Goal: Task Accomplishment & Management: Use online tool/utility

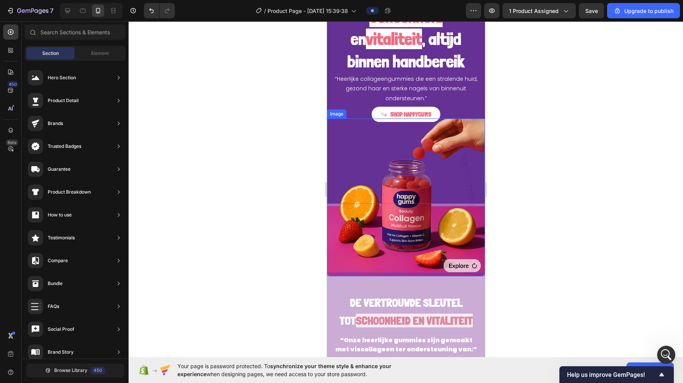
scroll to position [63, 0]
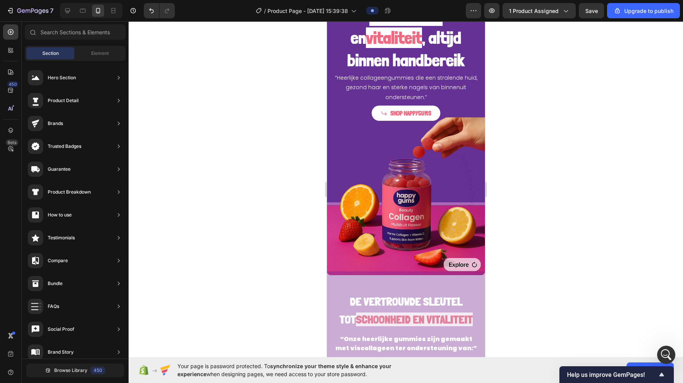
click at [236, 194] on div at bounding box center [406, 202] width 554 height 362
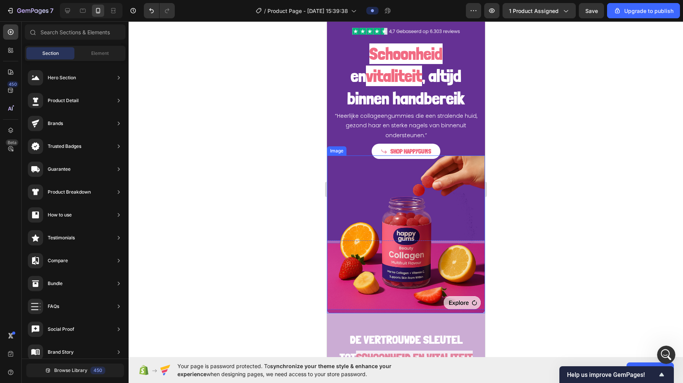
scroll to position [25, 0]
click at [280, 191] on div at bounding box center [406, 202] width 554 height 362
click at [348, 210] on img at bounding box center [406, 235] width 158 height 158
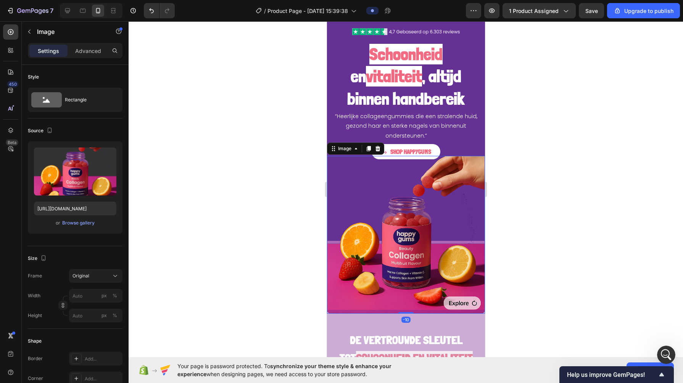
click at [288, 206] on div at bounding box center [406, 202] width 554 height 362
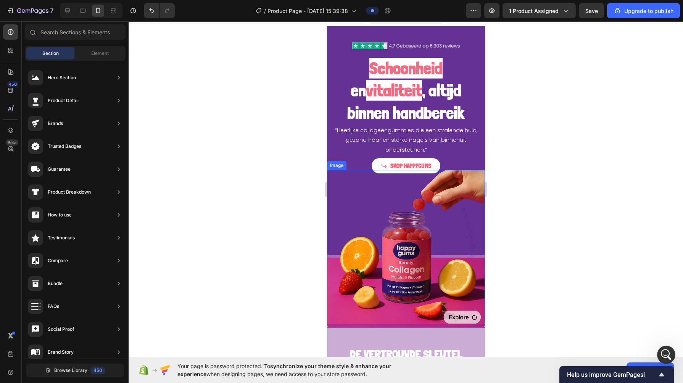
scroll to position [0, 0]
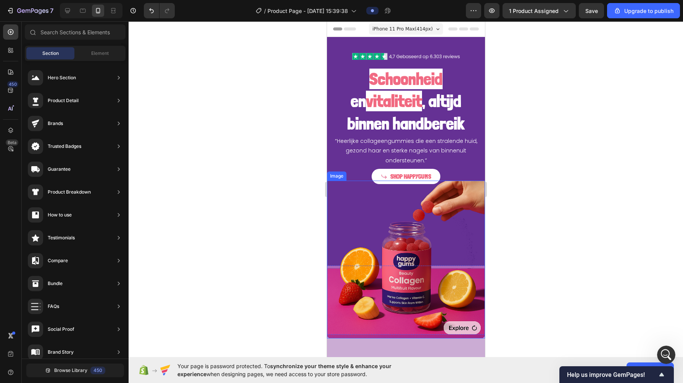
click at [367, 271] on img at bounding box center [406, 260] width 158 height 158
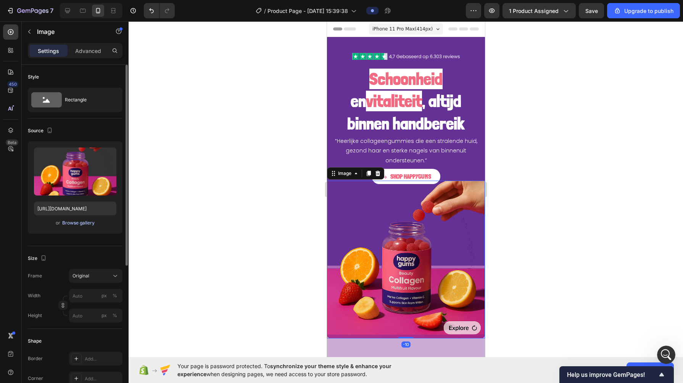
click at [77, 223] on div "Browse gallery" at bounding box center [78, 223] width 32 height 7
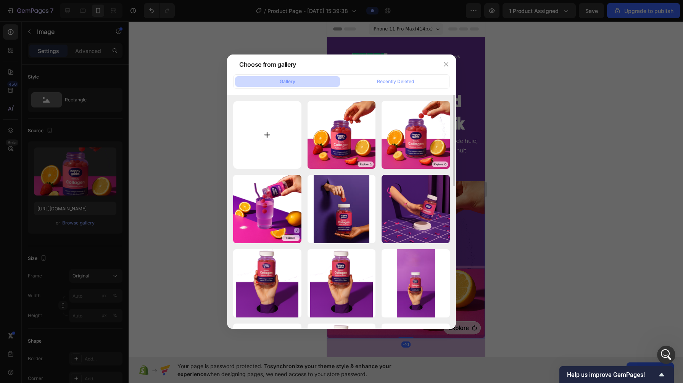
click at [269, 125] on input "file" at bounding box center [267, 135] width 68 height 68
type input "C:\fakepath\e1e2eaff-f403-4103-a031-2bd90d1c9c7d (1).png"
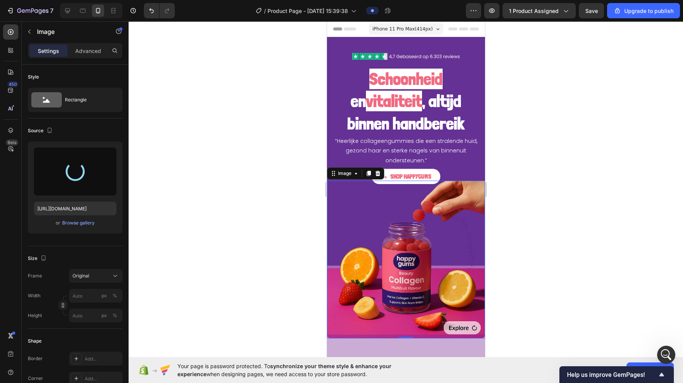
type input "[URL][DOMAIN_NAME]"
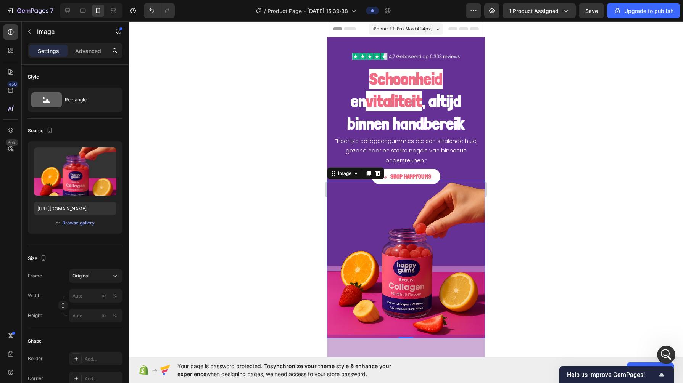
click at [290, 257] on div at bounding box center [406, 202] width 554 height 362
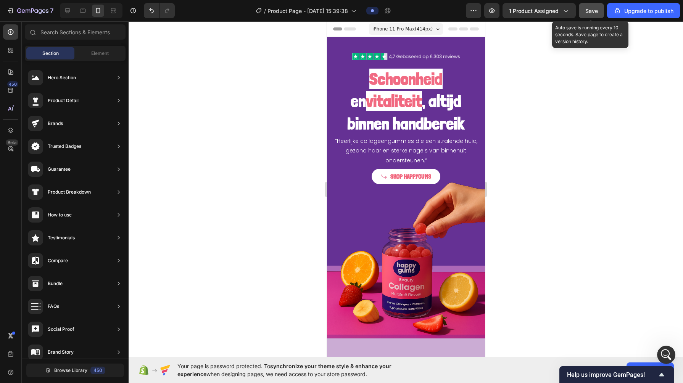
click at [592, 12] on span "Save" at bounding box center [591, 11] width 13 height 6
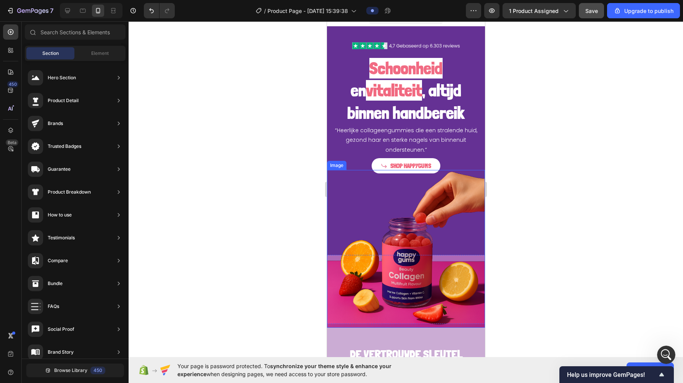
scroll to position [10, 0]
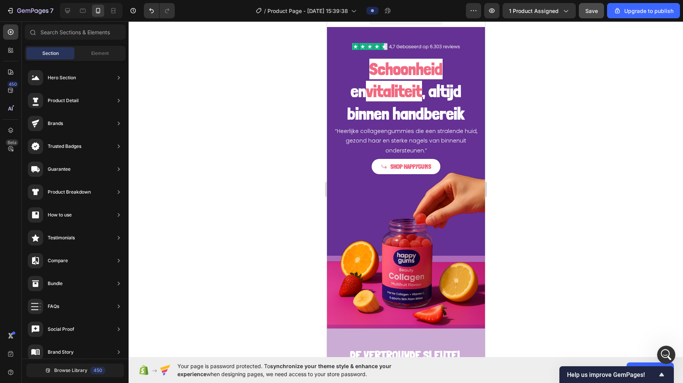
click at [278, 201] on div at bounding box center [406, 202] width 554 height 362
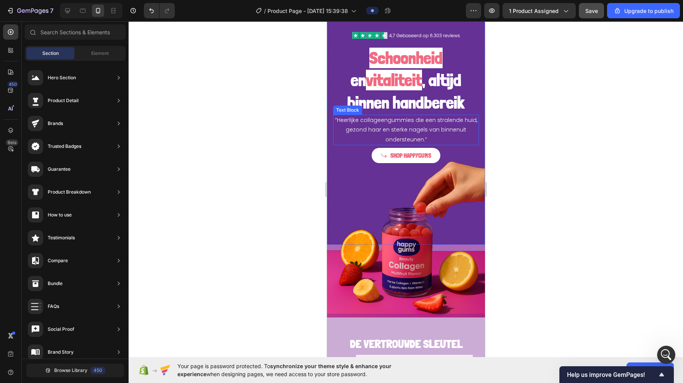
scroll to position [14, 0]
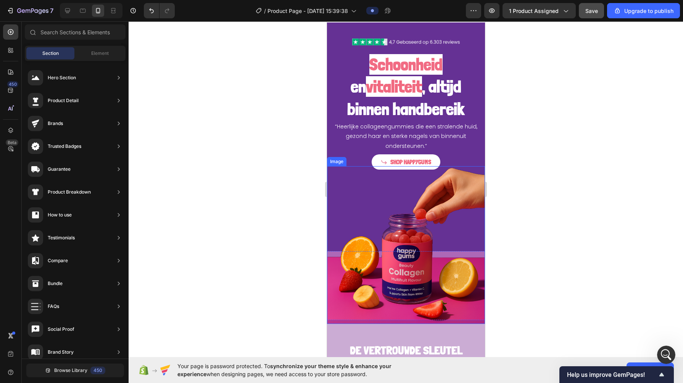
click at [334, 259] on img at bounding box center [406, 245] width 158 height 158
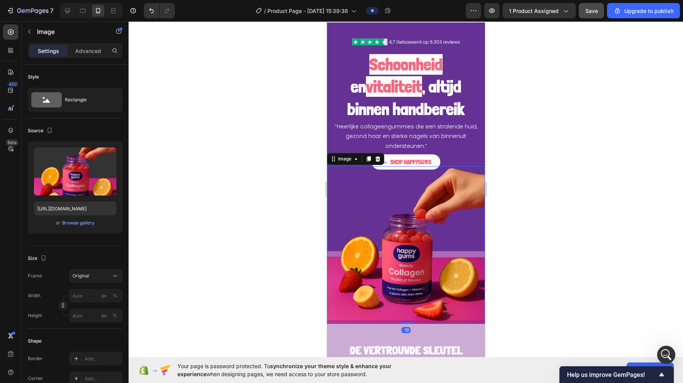
click at [332, 249] on img at bounding box center [406, 245] width 158 height 158
click at [333, 222] on img at bounding box center [406, 245] width 158 height 158
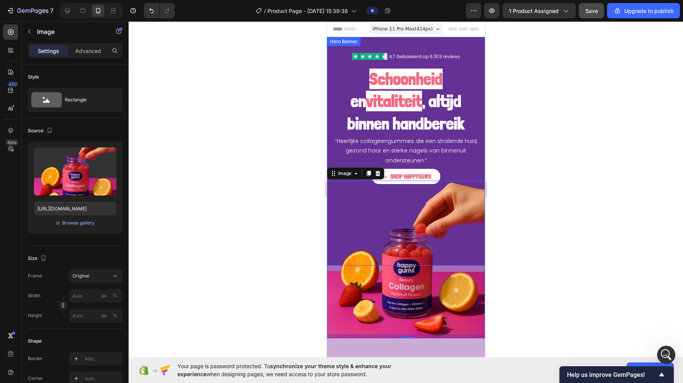
click at [332, 60] on div "⁠⁠⁠⁠⁠⁠⁠ Schoonheid en vitaliteit , altijd binnen handbereik Heading “Heerlijke …" at bounding box center [406, 113] width 158 height 153
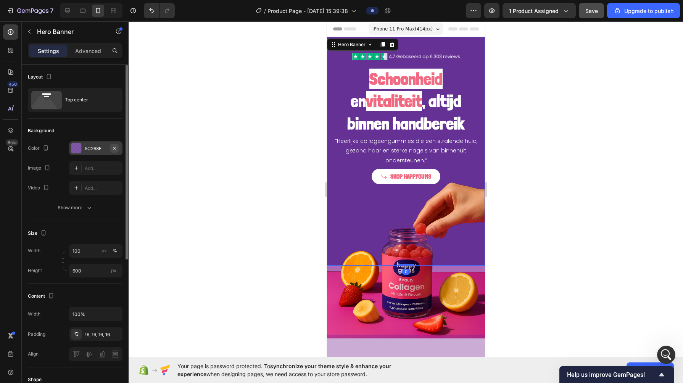
click at [117, 148] on icon "button" at bounding box center [114, 148] width 6 height 6
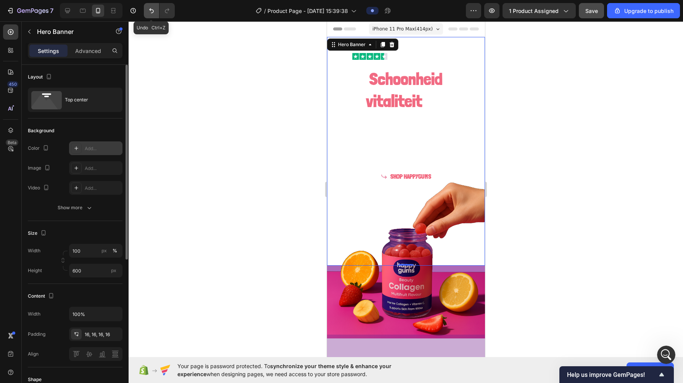
click at [153, 6] on button "Undo/Redo" at bounding box center [151, 10] width 15 height 15
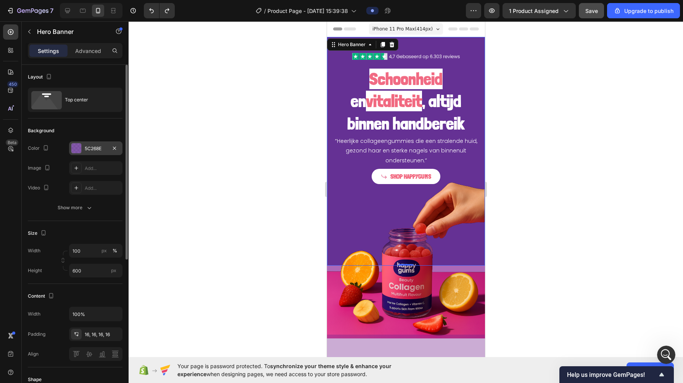
click at [248, 179] on div at bounding box center [406, 202] width 554 height 362
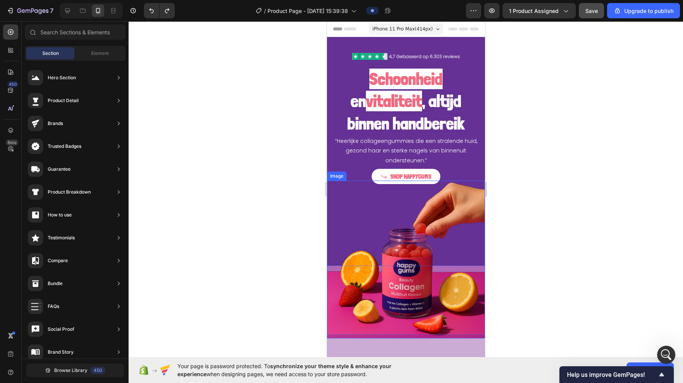
click at [362, 294] on img at bounding box center [406, 260] width 158 height 158
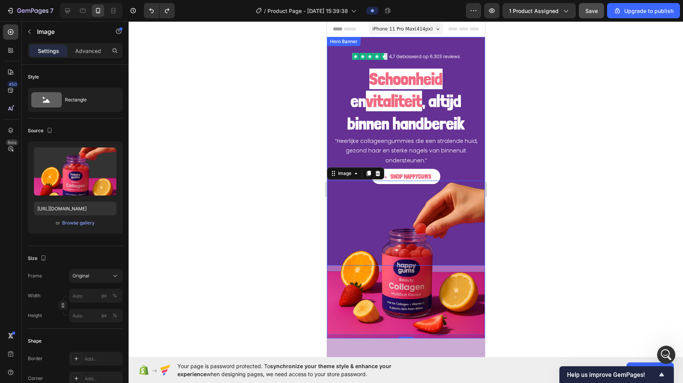
click at [472, 171] on div "⁠⁠⁠⁠⁠⁠⁠ Schoonheid en vitaliteit , altijd binnen handbereik Heading “Heerlijke …" at bounding box center [406, 113] width 158 height 153
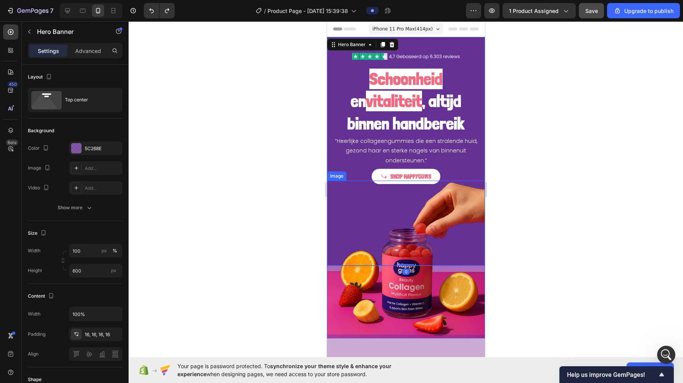
scroll to position [105, 0]
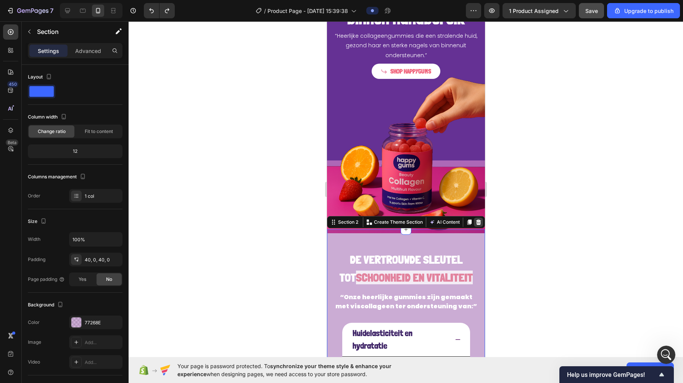
click at [475, 219] on icon at bounding box center [478, 222] width 6 height 6
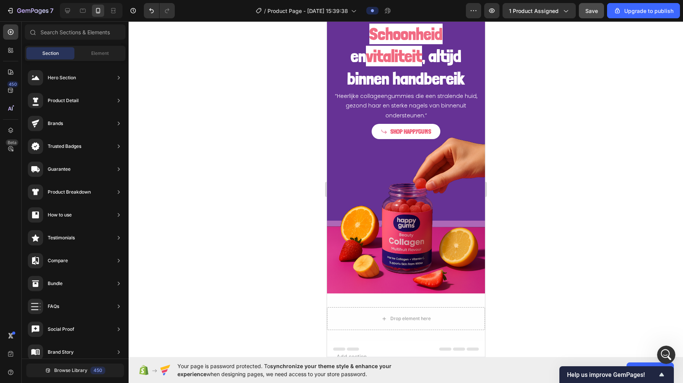
scroll to position [0, 0]
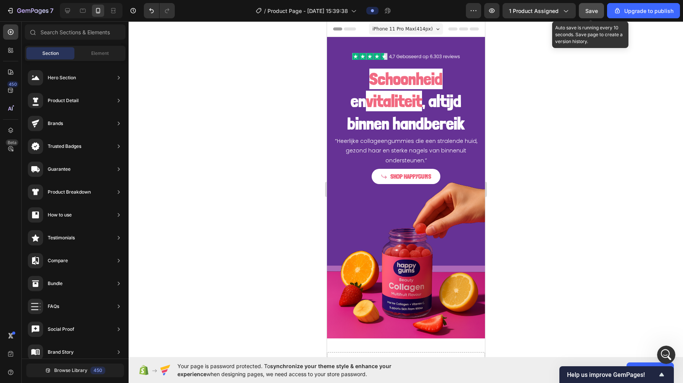
click at [587, 9] on span "Save" at bounding box center [591, 11] width 13 height 6
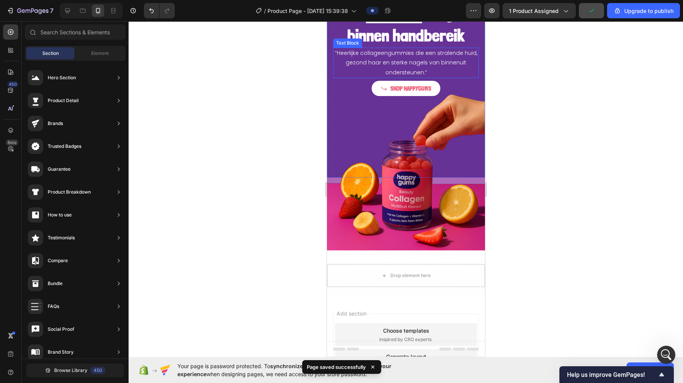
scroll to position [88, 0]
click at [229, 180] on div at bounding box center [406, 202] width 554 height 362
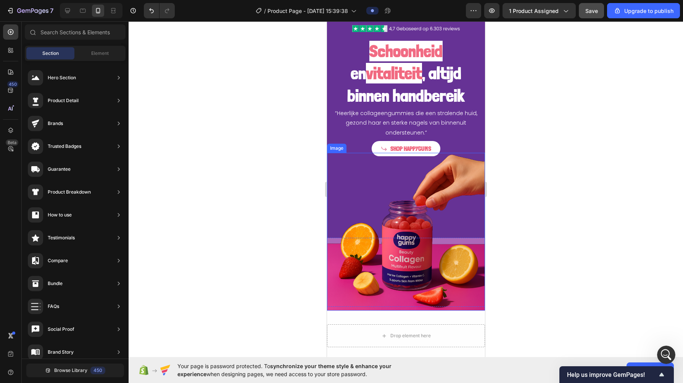
scroll to position [0, 0]
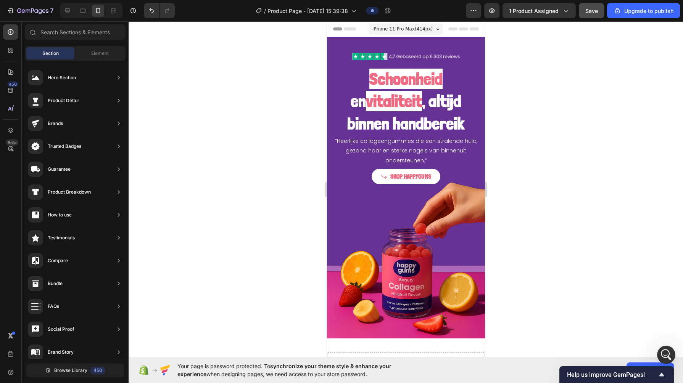
click at [264, 188] on div at bounding box center [406, 202] width 554 height 362
click at [255, 182] on div at bounding box center [406, 202] width 554 height 362
click at [395, 178] on span "SHOP HAPPYGUMS" at bounding box center [410, 177] width 41 height 8
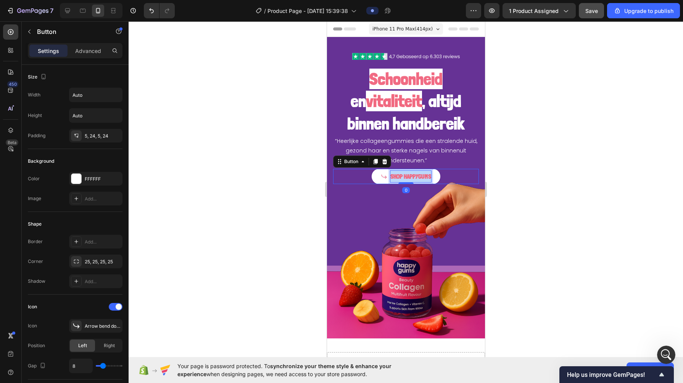
click at [395, 178] on span "SHOP HAPPYGUMS" at bounding box center [410, 177] width 41 height 8
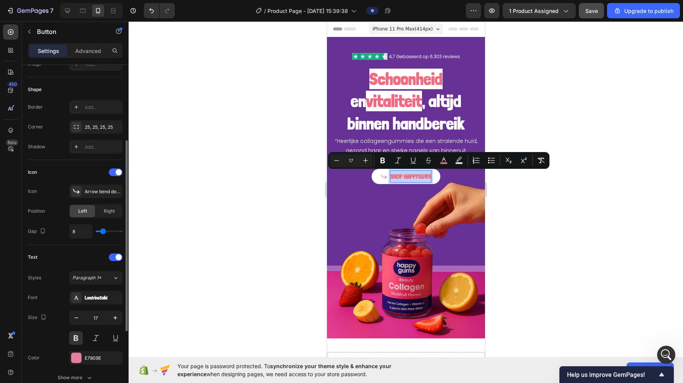
scroll to position [135, 0]
click at [85, 296] on div "LondrinaSolid" at bounding box center [103, 297] width 36 height 7
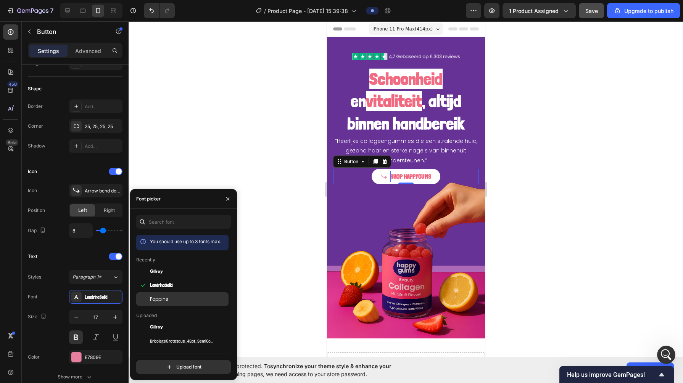
click at [151, 298] on span "Poppins" at bounding box center [159, 299] width 18 height 7
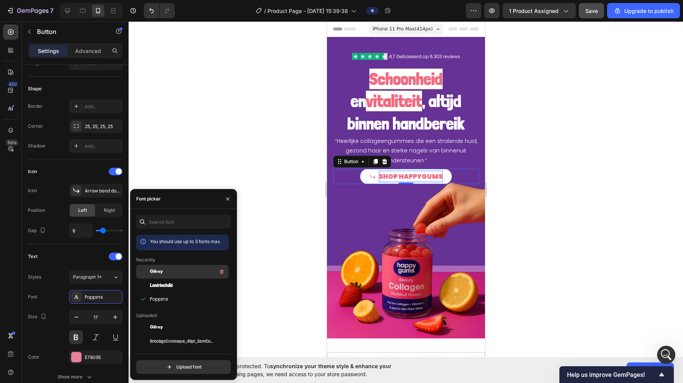
click at [151, 275] on span "Gilroy" at bounding box center [156, 272] width 13 height 7
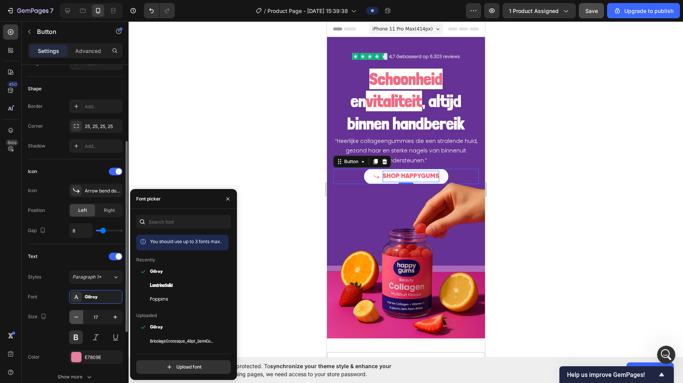
click at [77, 314] on icon "button" at bounding box center [76, 318] width 8 height 8
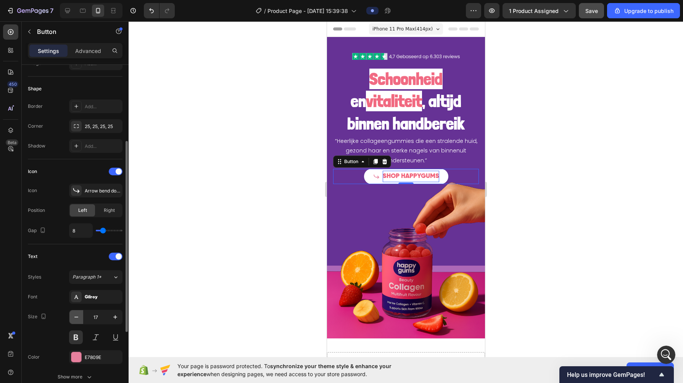
click at [77, 314] on icon "button" at bounding box center [76, 318] width 8 height 8
type input "14"
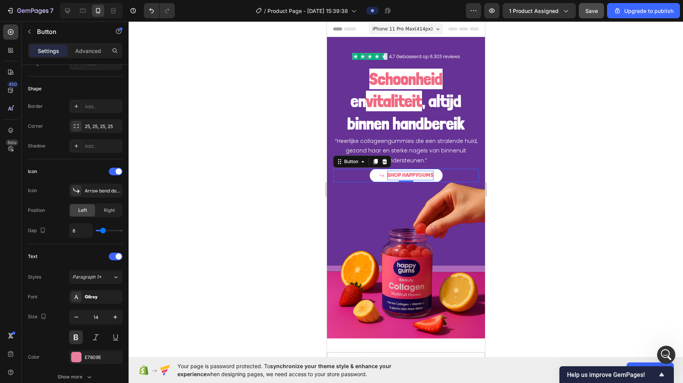
click at [226, 224] on div at bounding box center [406, 202] width 554 height 362
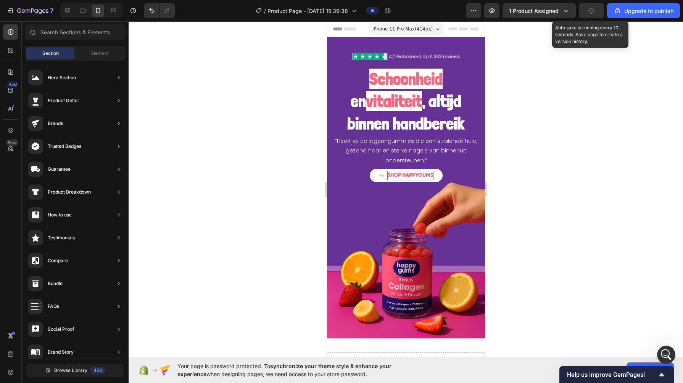
click at [589, 13] on div "button" at bounding box center [591, 11] width 6 height 6
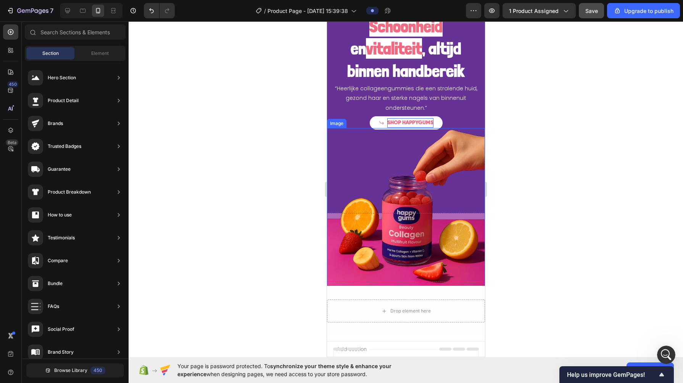
scroll to position [0, 0]
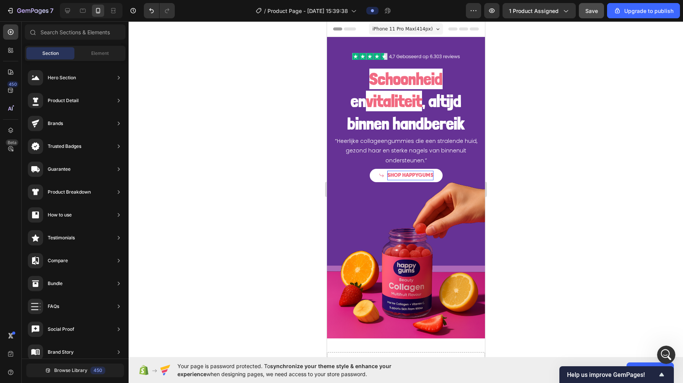
click at [386, 27] on span "iPhone 11 Pro Max ( 414 px)" at bounding box center [402, 29] width 60 height 8
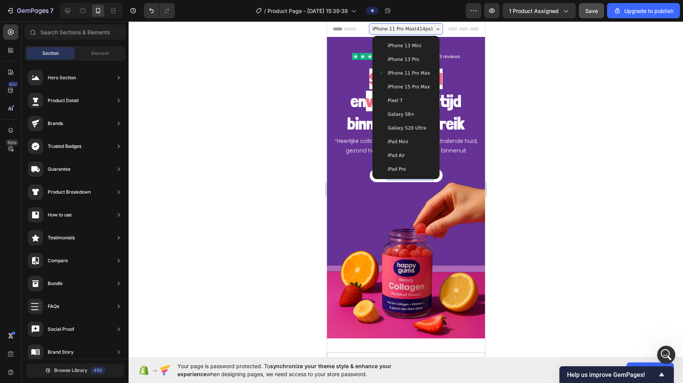
click at [392, 93] on div "iPhone 15 Pro Max" at bounding box center [405, 87] width 61 height 14
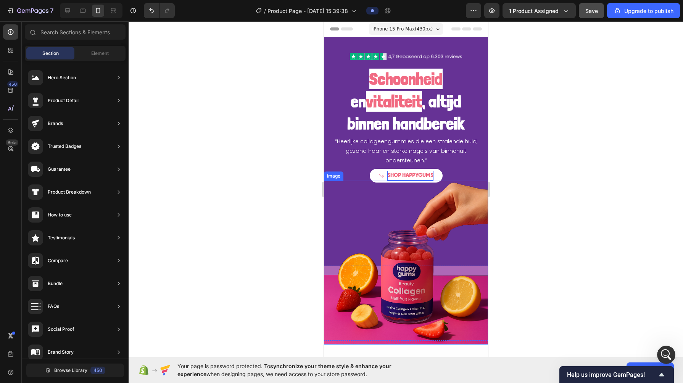
click at [440, 269] on img at bounding box center [405, 263] width 164 height 164
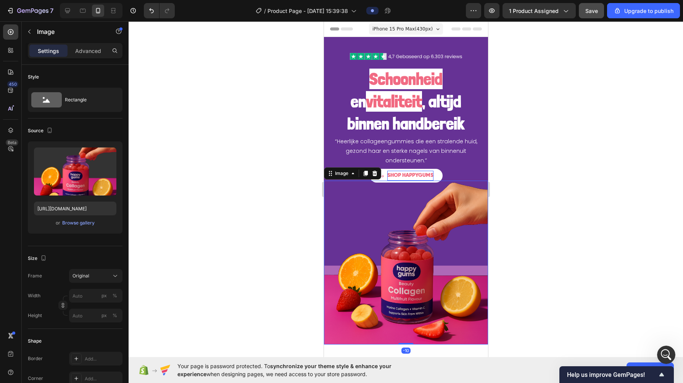
click at [440, 266] on img at bounding box center [405, 263] width 164 height 164
click at [455, 307] on img at bounding box center [405, 263] width 164 height 164
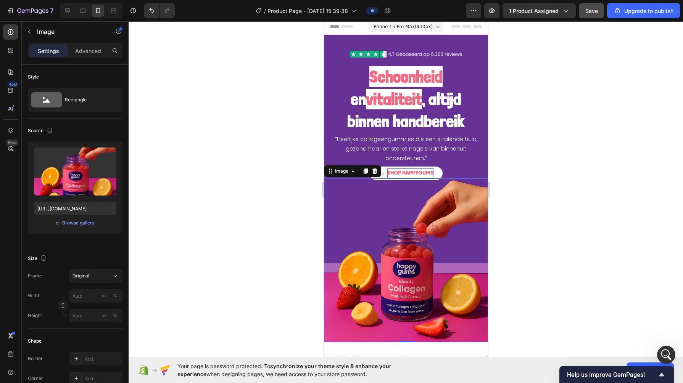
scroll to position [3, 0]
click at [270, 261] on div at bounding box center [406, 202] width 554 height 362
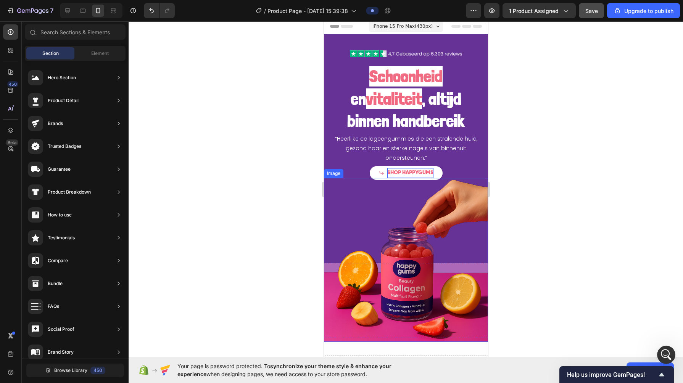
scroll to position [65, 0]
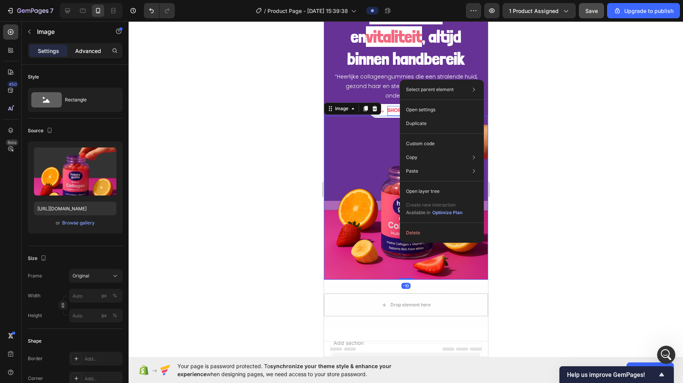
click at [84, 52] on p "Advanced" at bounding box center [88, 51] width 26 height 8
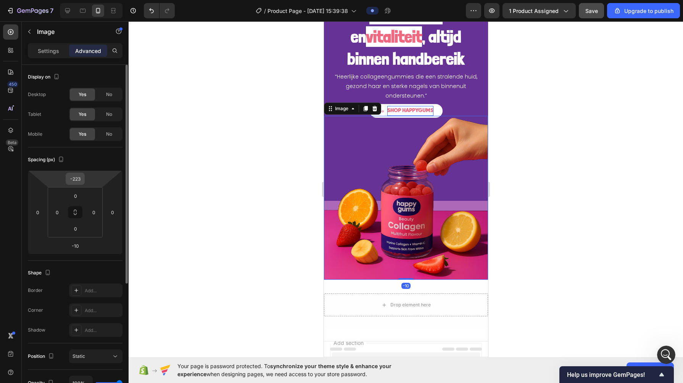
click at [72, 179] on input "-223" at bounding box center [75, 178] width 15 height 11
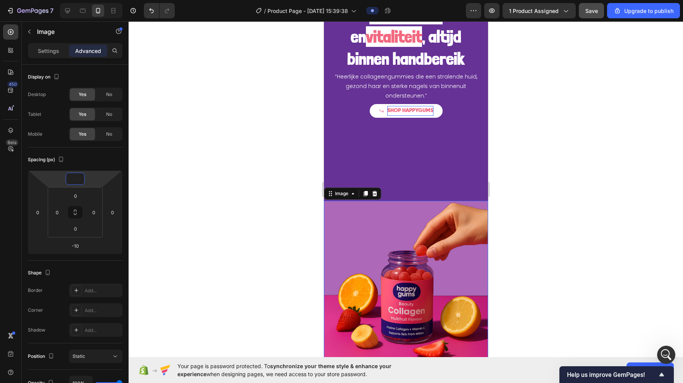
click at [352, 208] on img at bounding box center [405, 283] width 164 height 164
type input "0"
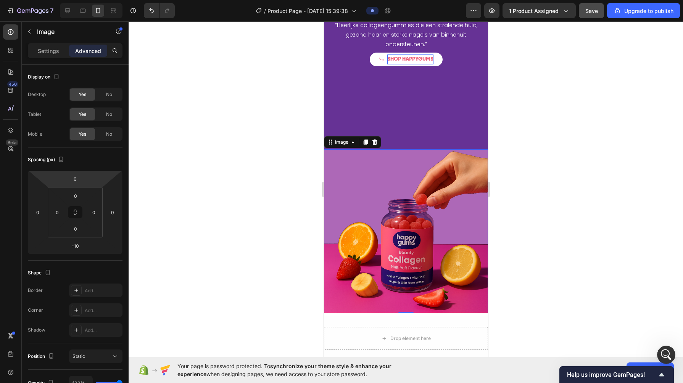
scroll to position [119, 0]
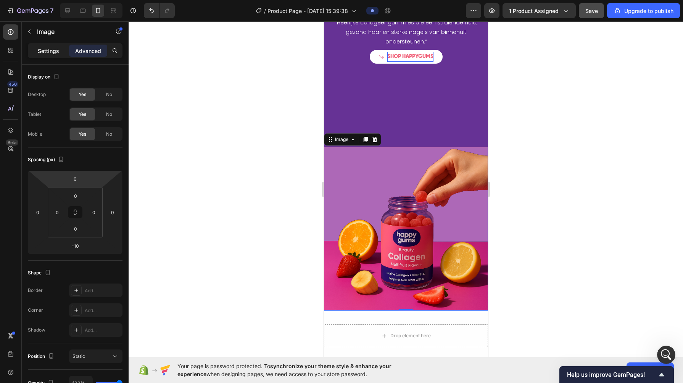
click at [37, 47] on div "Settings" at bounding box center [48, 51] width 38 height 12
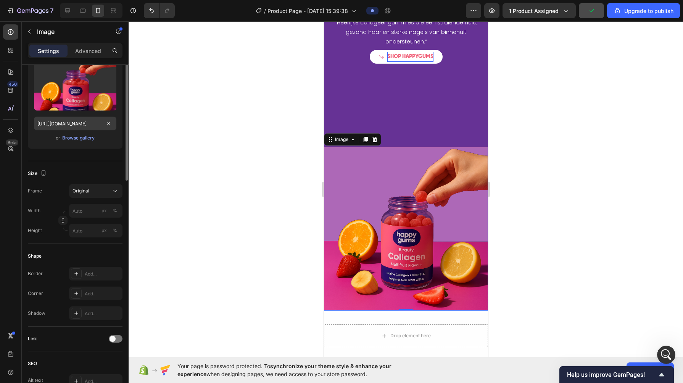
scroll to position [0, 0]
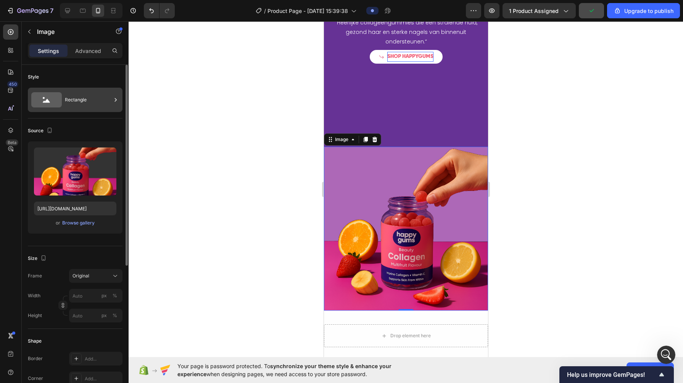
click at [80, 106] on div "Rectangle" at bounding box center [88, 100] width 47 height 18
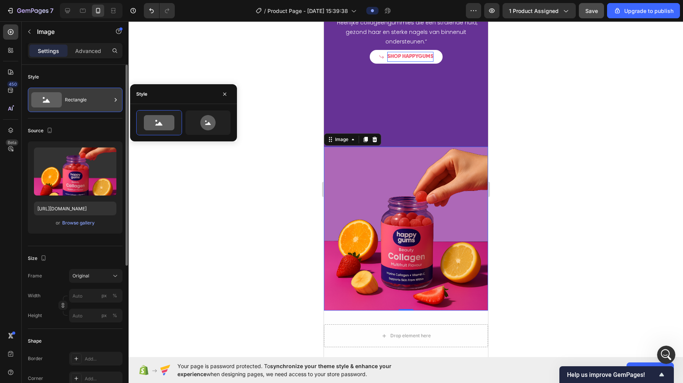
click at [80, 106] on div "Rectangle" at bounding box center [88, 100] width 47 height 18
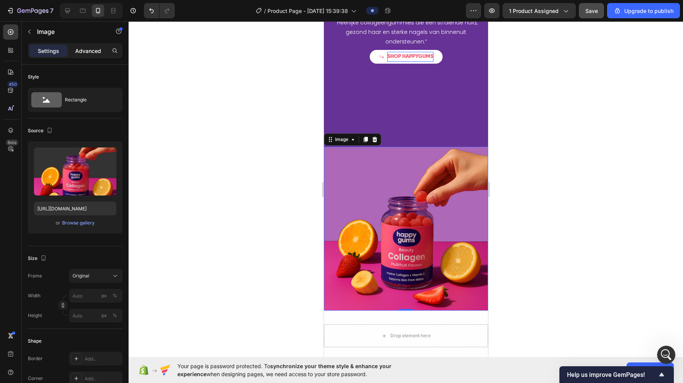
click at [86, 48] on p "Advanced" at bounding box center [88, 51] width 26 height 8
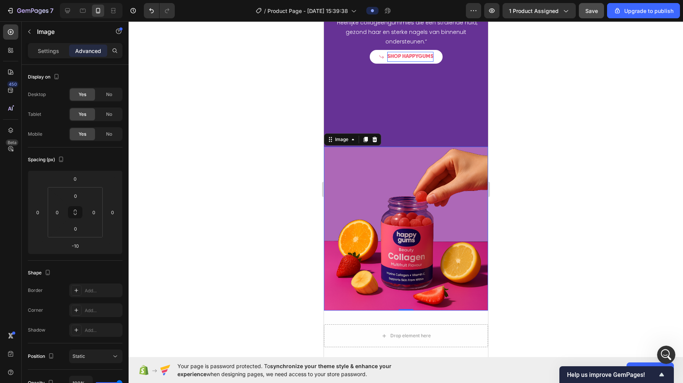
click at [342, 171] on img at bounding box center [405, 229] width 164 height 164
click at [39, 56] on div "Settings" at bounding box center [48, 51] width 38 height 12
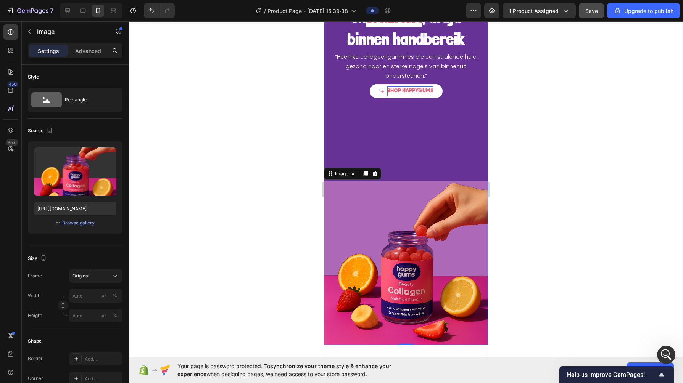
scroll to position [92, 0]
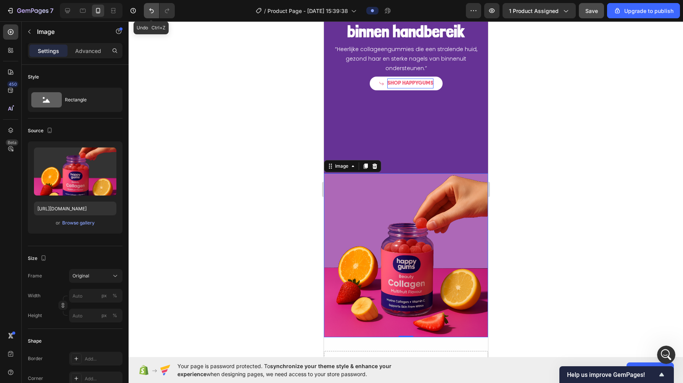
click at [150, 7] on icon "Undo/Redo" at bounding box center [152, 11] width 8 height 8
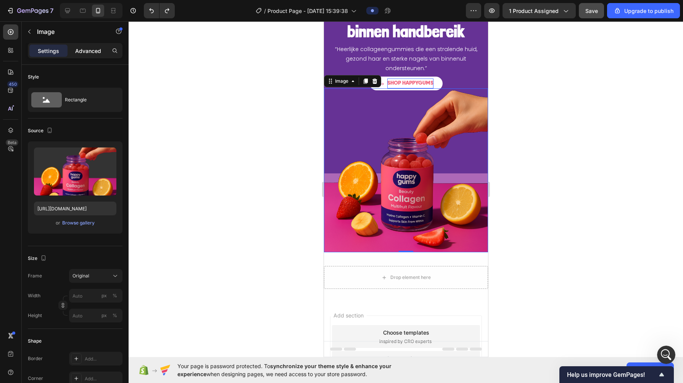
click at [88, 54] on p "Advanced" at bounding box center [88, 51] width 26 height 8
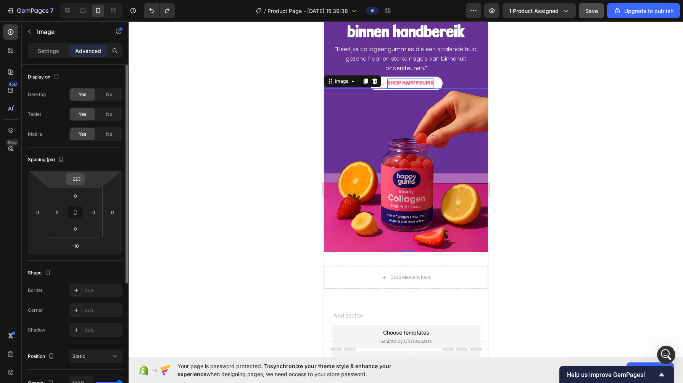
click at [81, 179] on input "-223" at bounding box center [75, 178] width 15 height 11
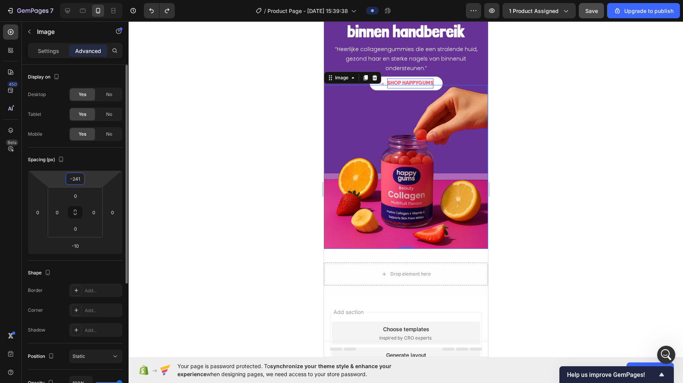
type input "-242"
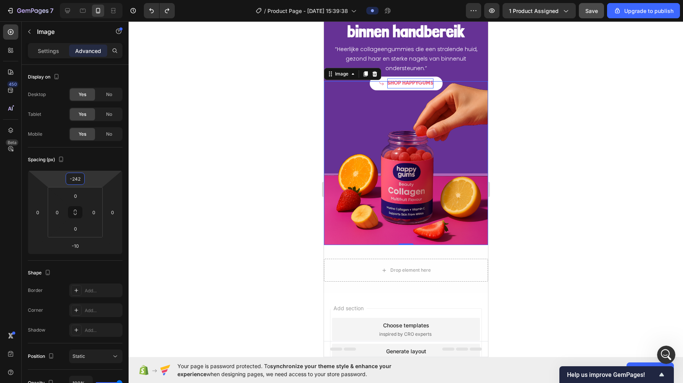
click at [207, 148] on div at bounding box center [406, 202] width 554 height 362
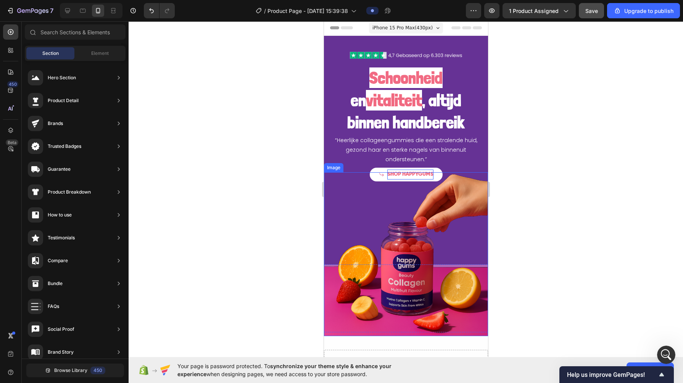
scroll to position [0, 0]
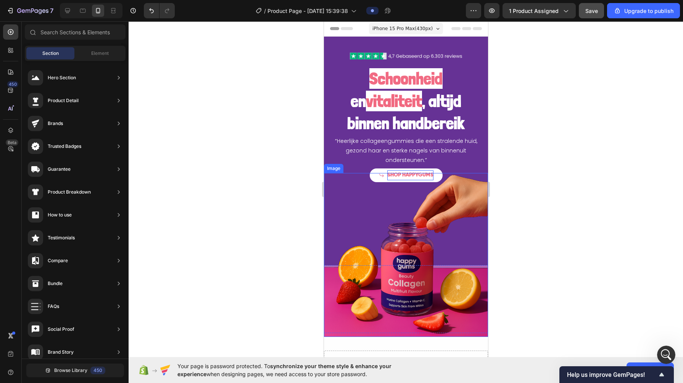
click at [368, 175] on img at bounding box center [405, 255] width 164 height 164
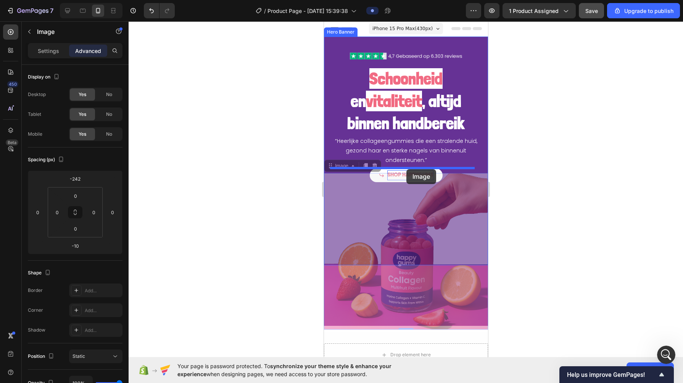
drag, startPoint x: 368, startPoint y: 175, endPoint x: 406, endPoint y: 169, distance: 38.5
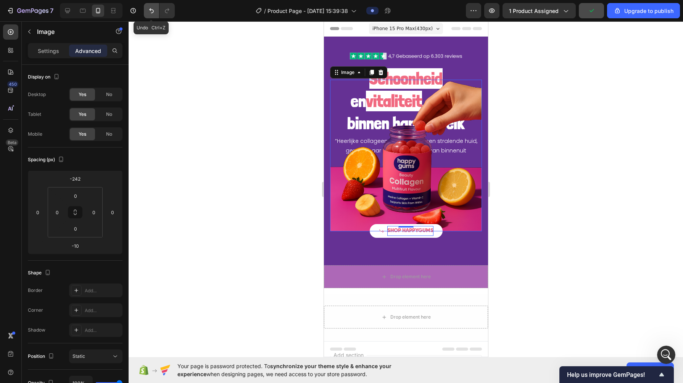
click at [153, 10] on icon "Undo/Redo" at bounding box center [152, 11] width 8 height 8
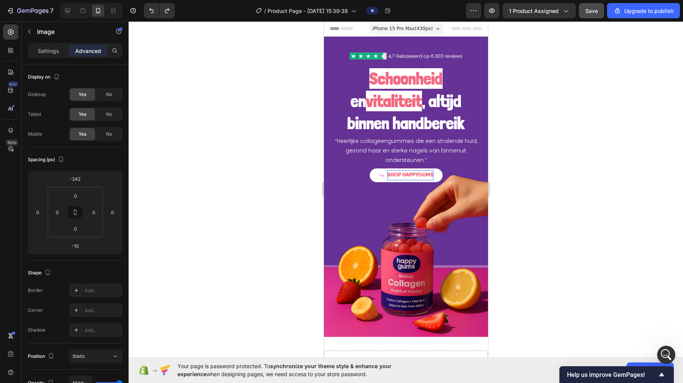
click at [433, 175] on img at bounding box center [405, 255] width 164 height 164
click at [422, 169] on button "SHOP HAPPYGUMS" at bounding box center [405, 175] width 73 height 13
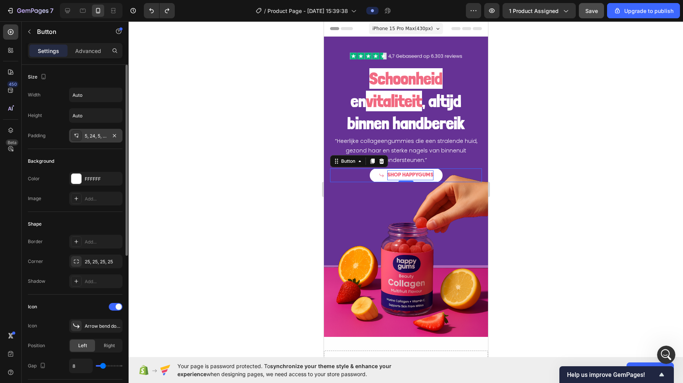
click at [99, 135] on div "5, 24, 5, 24" at bounding box center [96, 136] width 22 height 7
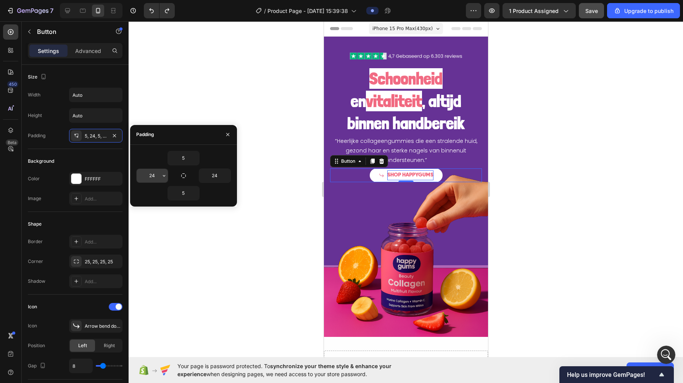
click at [152, 178] on input "24" at bounding box center [152, 176] width 31 height 14
type input "8"
click at [209, 179] on input "24" at bounding box center [214, 176] width 31 height 14
type input "10"
click at [150, 176] on input "8" at bounding box center [152, 176] width 31 height 14
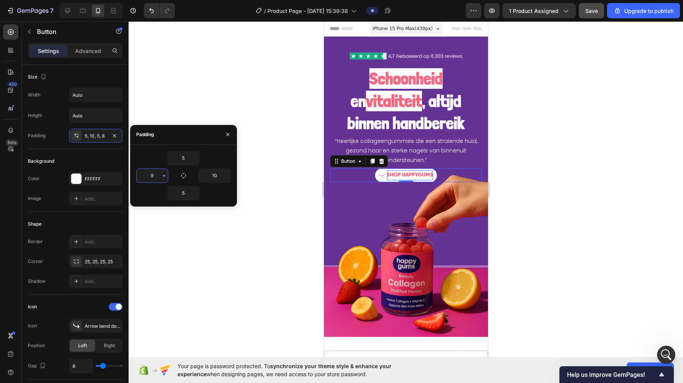
type input "10"
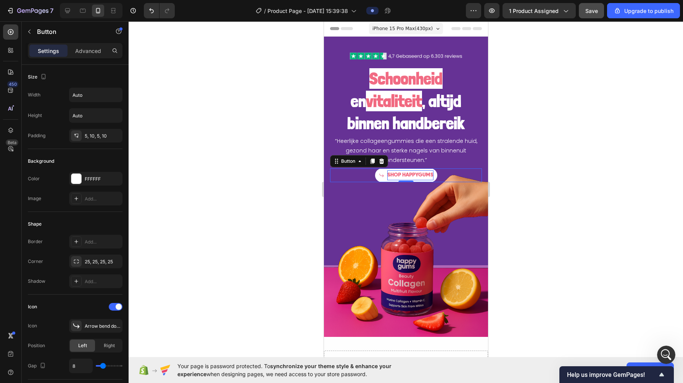
drag, startPoint x: 240, startPoint y: 249, endPoint x: 233, endPoint y: 264, distance: 17.1
click at [233, 264] on div at bounding box center [406, 202] width 554 height 362
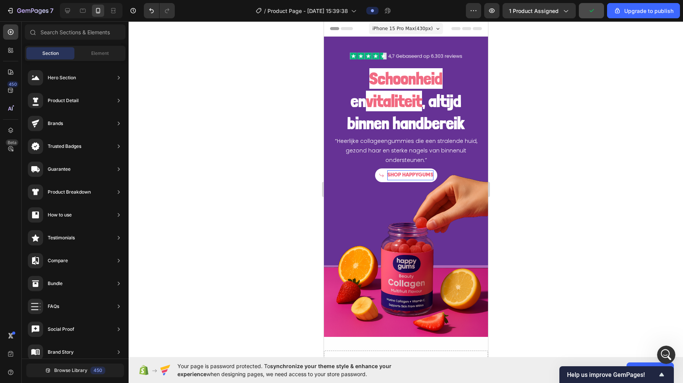
click at [294, 124] on div at bounding box center [406, 202] width 554 height 362
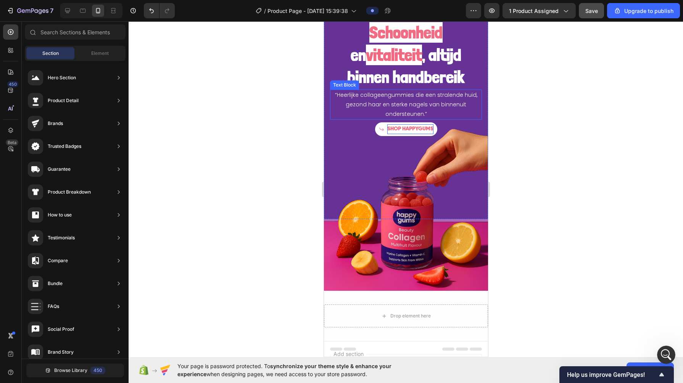
scroll to position [0, 0]
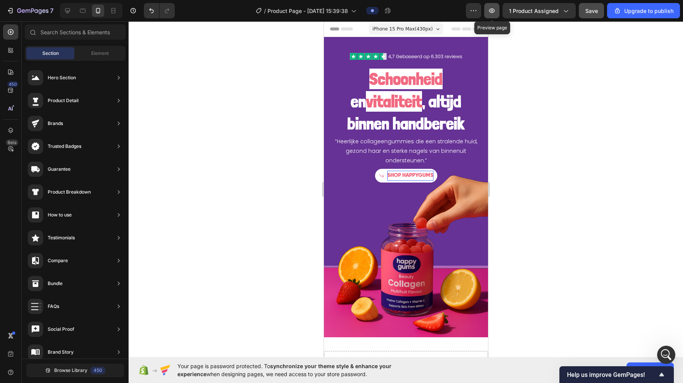
click at [494, 16] on button "button" at bounding box center [491, 10] width 15 height 15
click at [245, 150] on div at bounding box center [406, 202] width 554 height 362
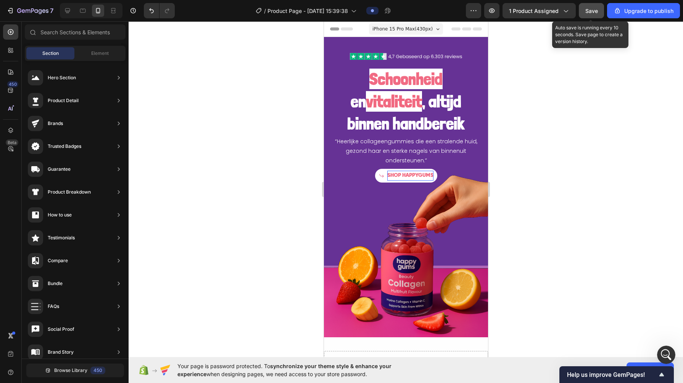
click at [589, 16] on button "Save" at bounding box center [591, 10] width 25 height 15
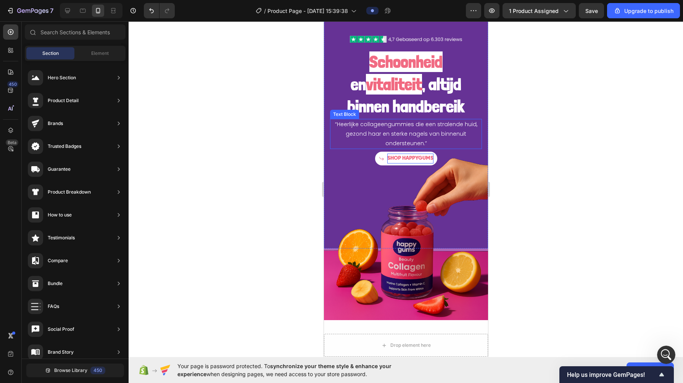
scroll to position [16, 0]
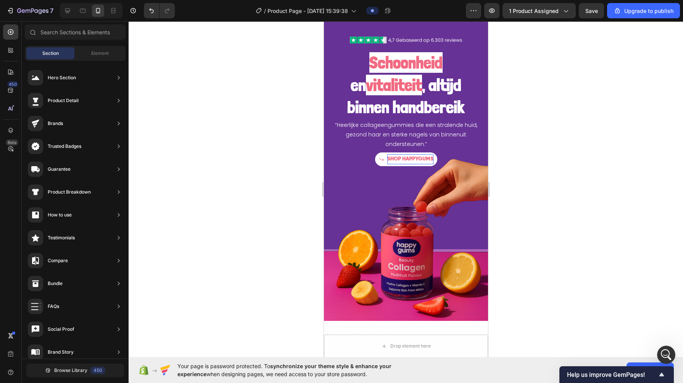
click at [543, 208] on div at bounding box center [406, 202] width 554 height 362
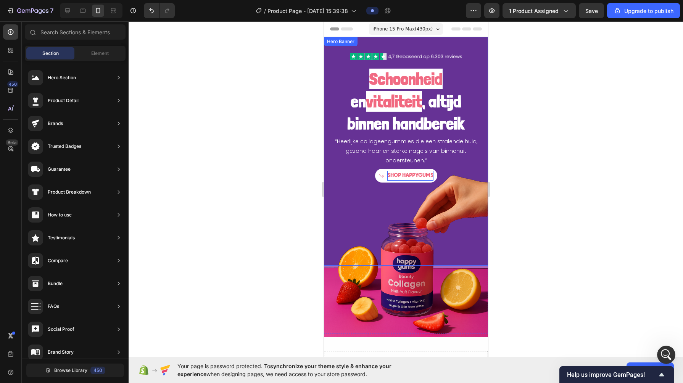
click at [337, 46] on div "Hero Banner" at bounding box center [340, 41] width 34 height 9
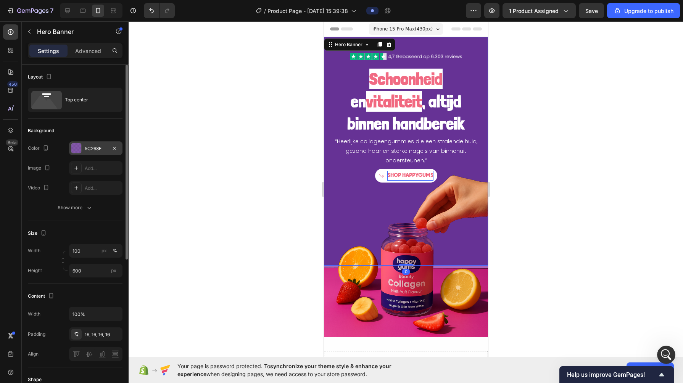
click at [90, 151] on div "5C268E" at bounding box center [96, 148] width 22 height 7
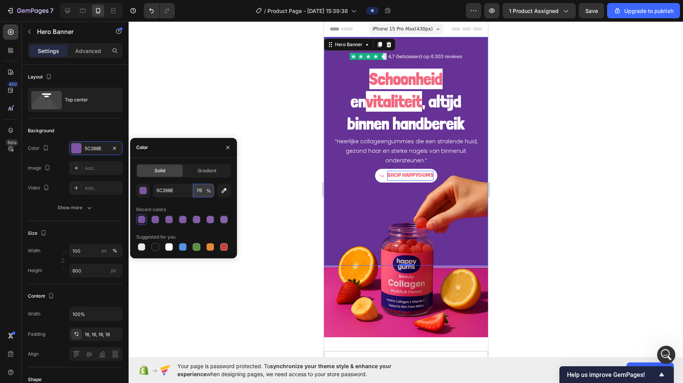
click at [200, 192] on input "76" at bounding box center [203, 191] width 21 height 14
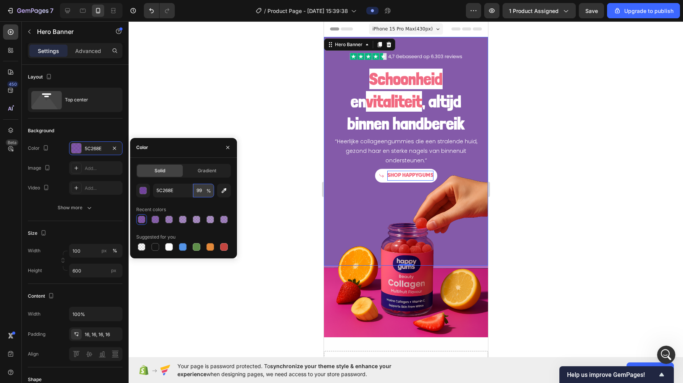
type input "100"
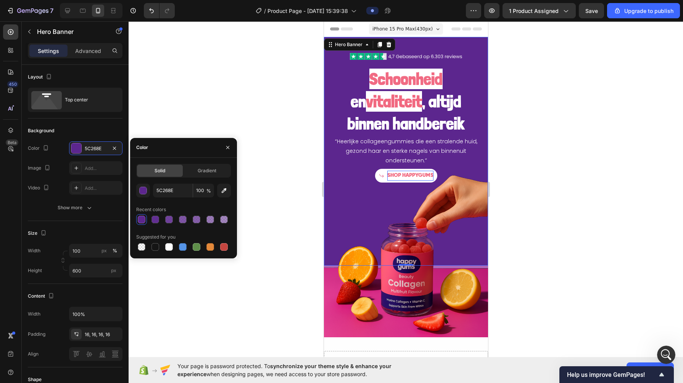
click at [269, 87] on div at bounding box center [406, 202] width 554 height 362
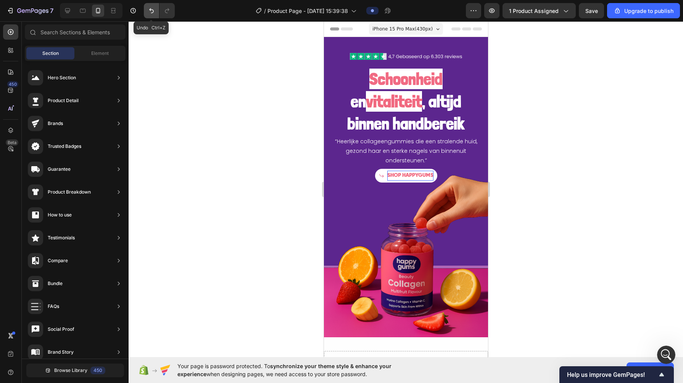
click at [151, 10] on icon "Undo/Redo" at bounding box center [151, 10] width 5 height 5
click at [335, 45] on div "Hero Banner" at bounding box center [340, 41] width 34 height 9
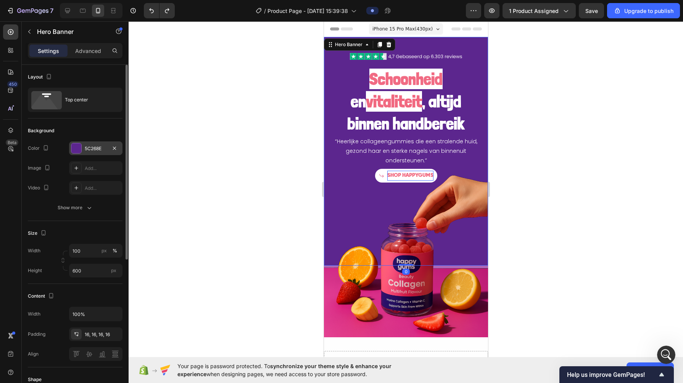
click at [91, 148] on div "5C268E" at bounding box center [96, 148] width 22 height 7
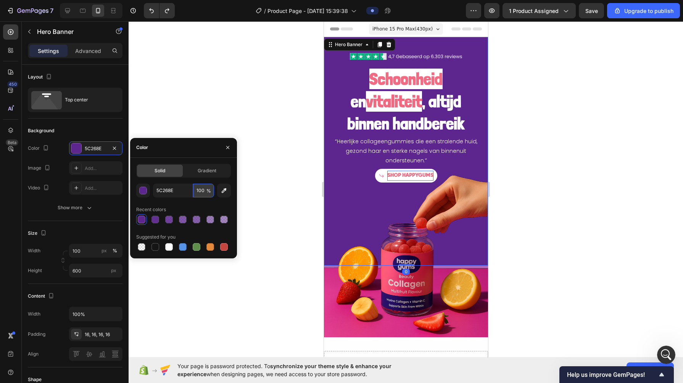
click at [195, 190] on input "100" at bounding box center [203, 191] width 21 height 14
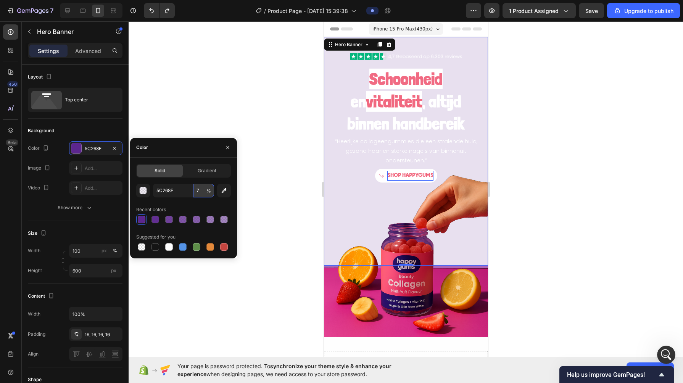
type input "70"
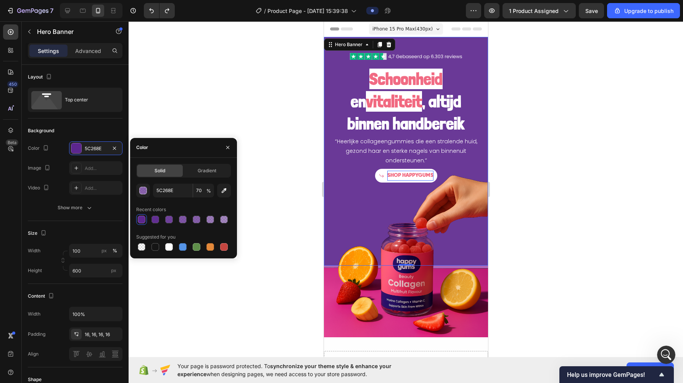
click at [284, 139] on div at bounding box center [406, 202] width 554 height 362
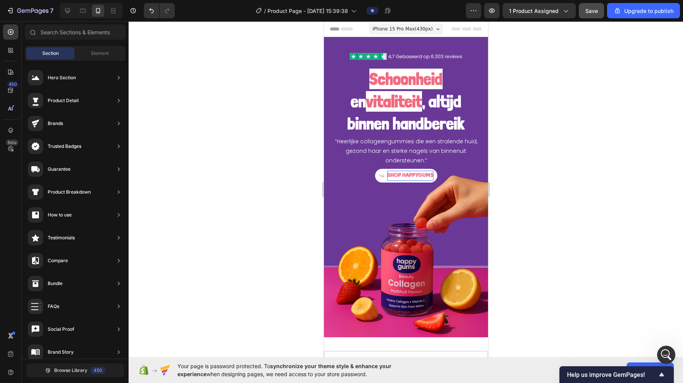
click at [589, 18] on button "Save" at bounding box center [591, 10] width 25 height 15
click at [257, 146] on div at bounding box center [406, 202] width 554 height 362
click at [350, 220] on img at bounding box center [405, 256] width 164 height 164
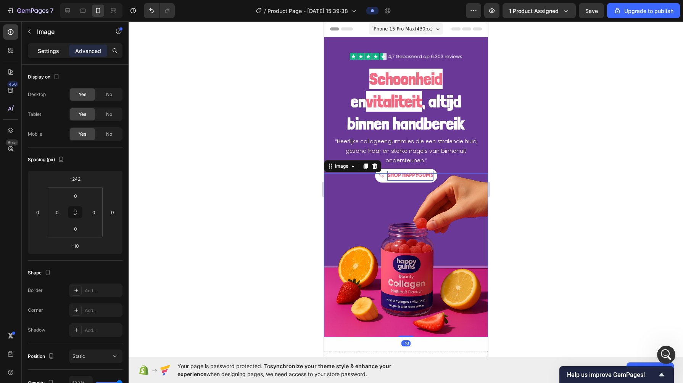
drag, startPoint x: 60, startPoint y: 64, endPoint x: 46, endPoint y: 48, distance: 20.8
click at [46, 48] on div "Settings Advanced" at bounding box center [75, 54] width 107 height 22
click at [50, 50] on p "Settings" at bounding box center [48, 51] width 21 height 8
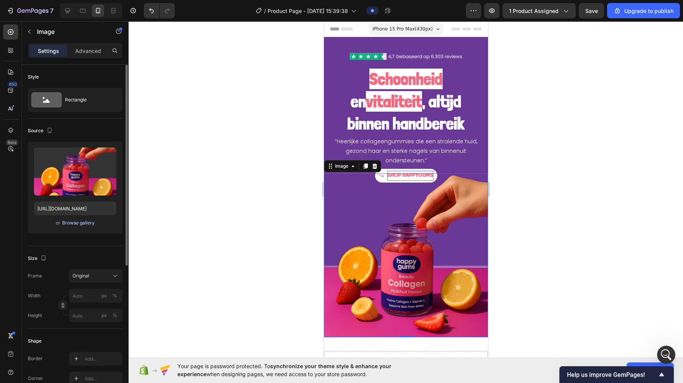
click at [81, 220] on div "Browse gallery" at bounding box center [78, 223] width 32 height 7
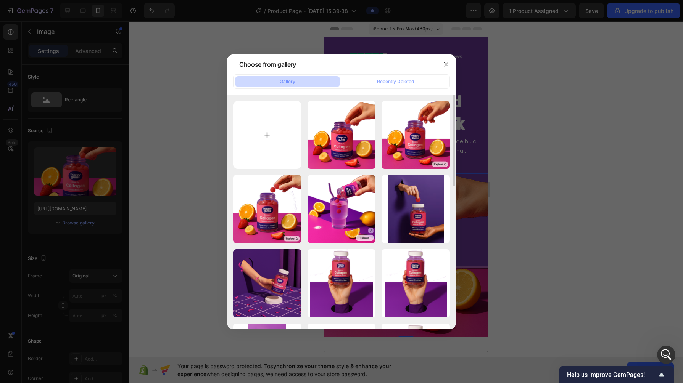
click at [268, 132] on input "file" at bounding box center [267, 135] width 68 height 68
type input "C:\fakepath\08012a2b-8b3b-41b6-b419-71df0c0344d8 (1).png"
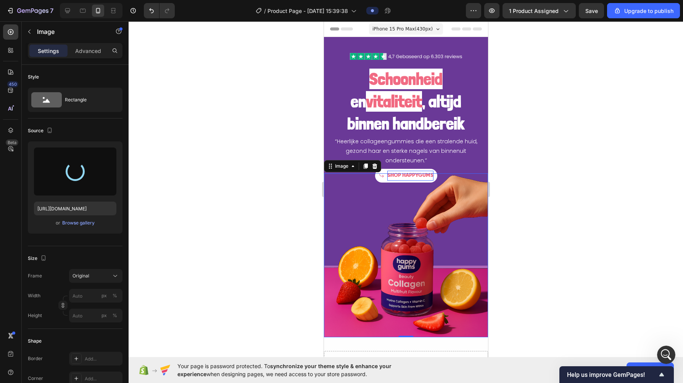
type input "[URL][DOMAIN_NAME]"
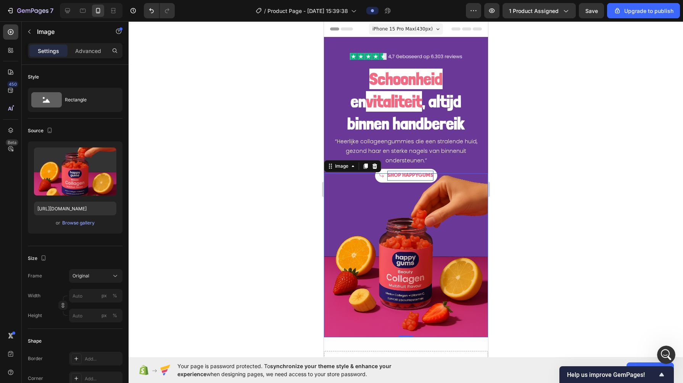
click at [269, 247] on div at bounding box center [406, 202] width 554 height 362
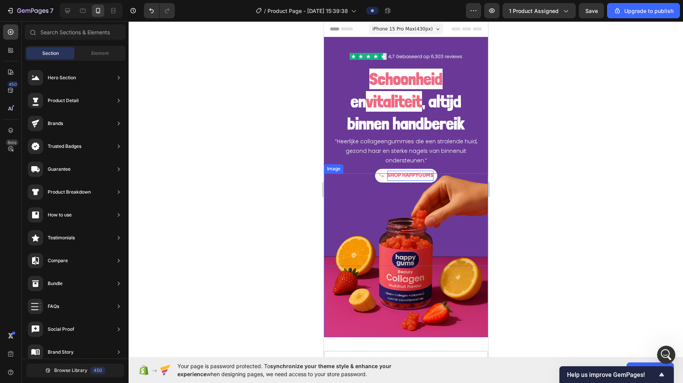
click at [351, 191] on img at bounding box center [405, 256] width 164 height 164
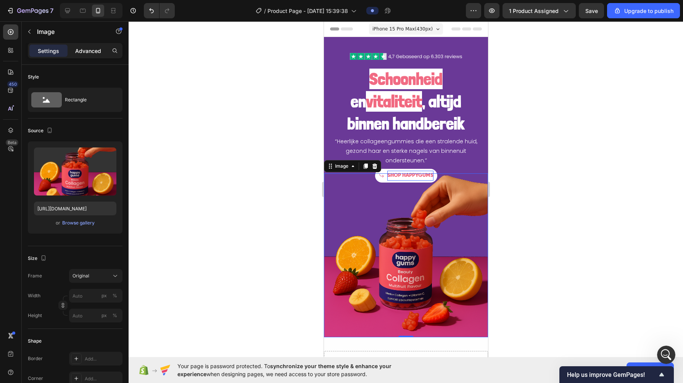
click at [84, 55] on div "Advanced" at bounding box center [88, 51] width 38 height 12
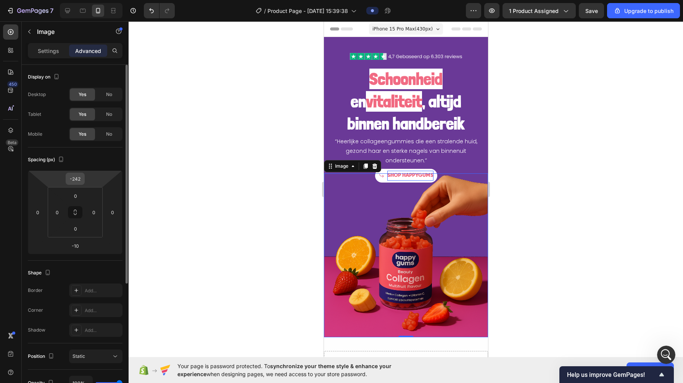
click at [72, 173] on input "-242" at bounding box center [75, 178] width 15 height 11
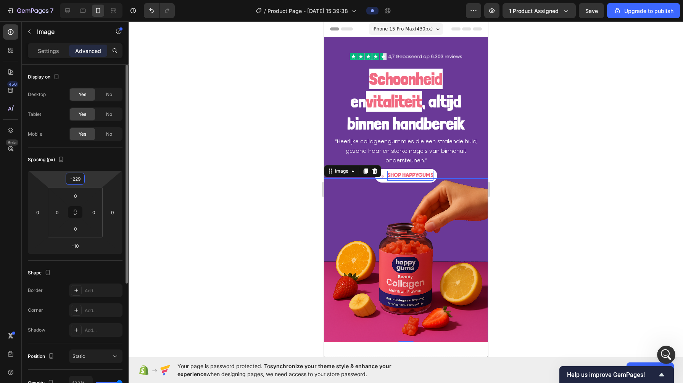
type input "-228"
click at [93, 217] on input "0" at bounding box center [93, 212] width 11 height 11
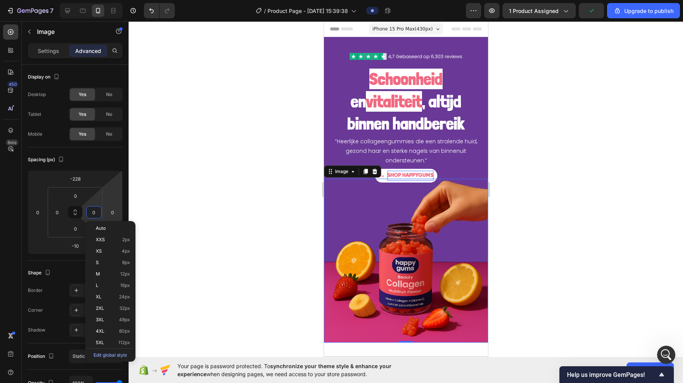
click at [177, 191] on div at bounding box center [406, 202] width 554 height 362
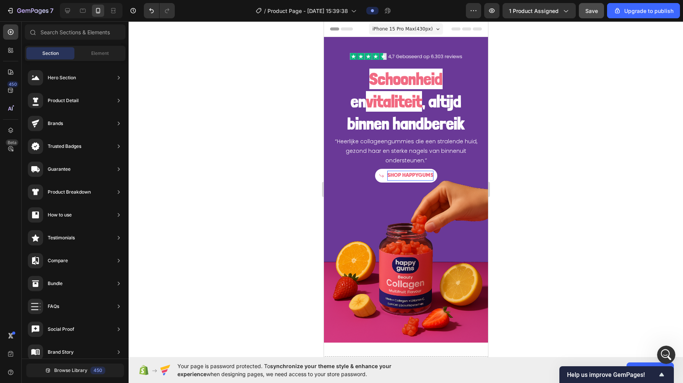
click at [589, 16] on button "Save" at bounding box center [591, 10] width 25 height 15
click at [304, 238] on div at bounding box center [406, 202] width 554 height 362
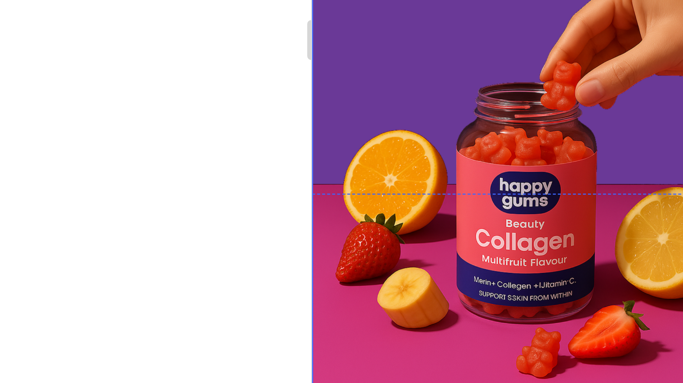
scroll to position [18, 0]
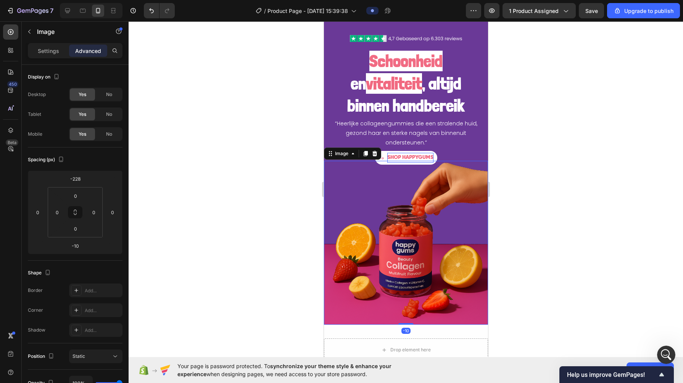
click at [301, 255] on div at bounding box center [406, 202] width 554 height 362
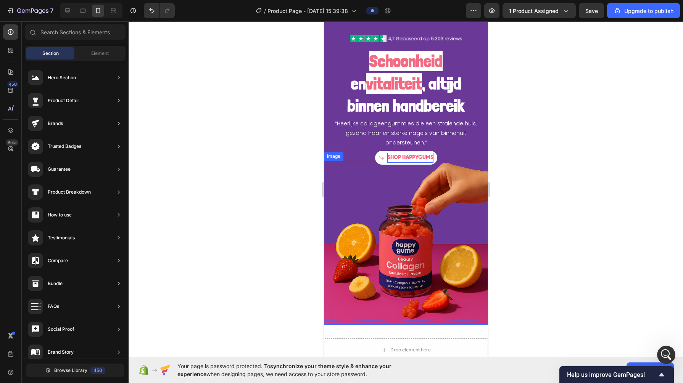
scroll to position [0, 0]
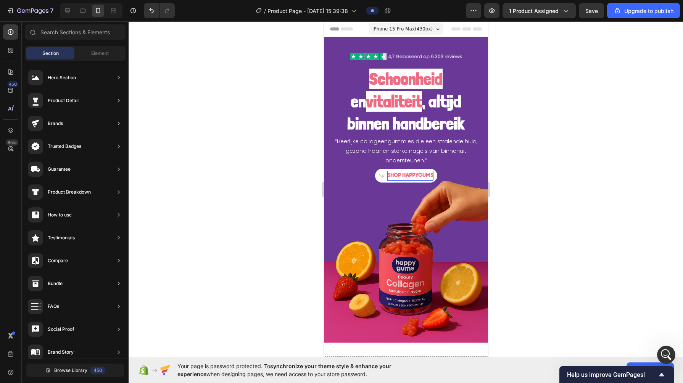
click at [257, 177] on div at bounding box center [406, 202] width 554 height 362
click at [403, 98] on strong "vitaliteit" at bounding box center [393, 101] width 56 height 21
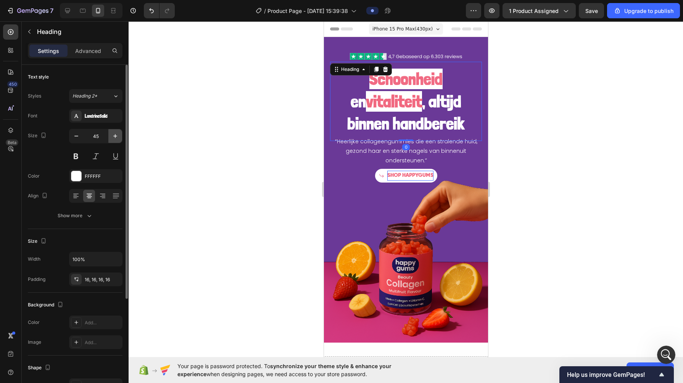
click at [113, 135] on icon "button" at bounding box center [115, 136] width 8 height 8
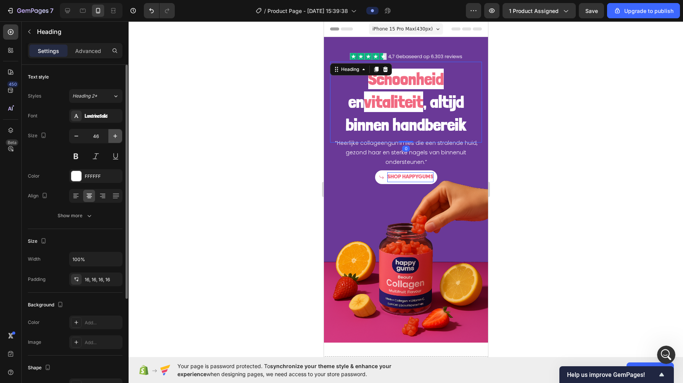
click at [113, 135] on icon "button" at bounding box center [115, 136] width 8 height 8
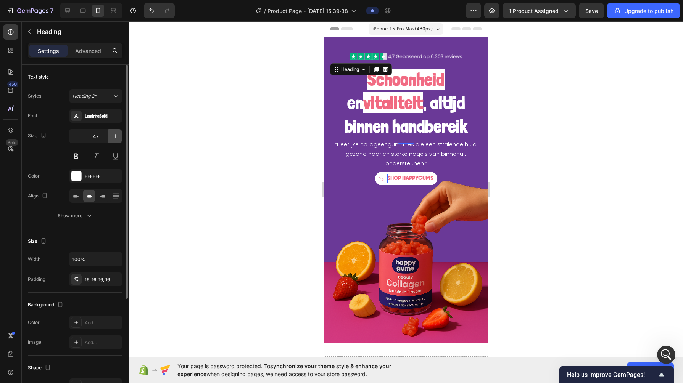
click at [113, 135] on icon "button" at bounding box center [115, 136] width 8 height 8
type input "48"
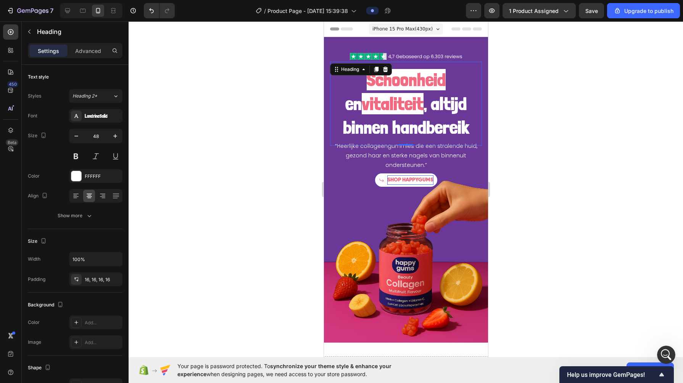
click at [206, 123] on div at bounding box center [406, 202] width 554 height 362
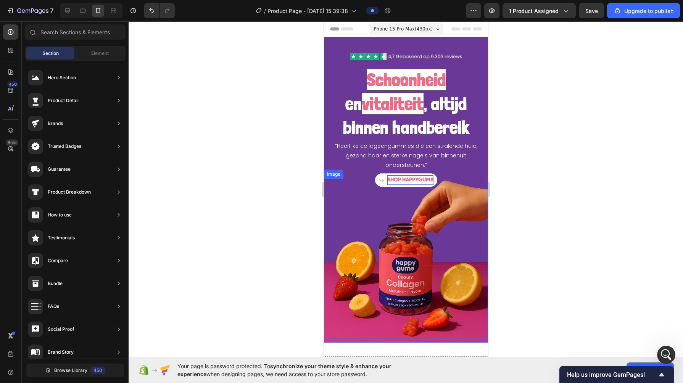
click at [471, 196] on img at bounding box center [405, 261] width 164 height 164
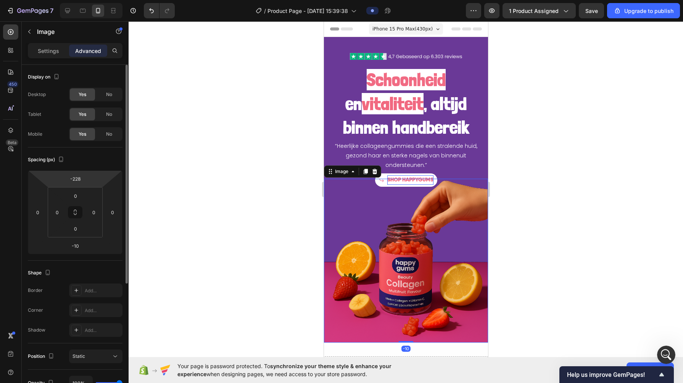
click at [79, 0] on html "7 / Product Page - [DATE] 15:39:38 Preview 1 product assigned Save Upgrade to p…" at bounding box center [341, 0] width 683 height 0
click at [78, 177] on input "-228" at bounding box center [75, 178] width 15 height 11
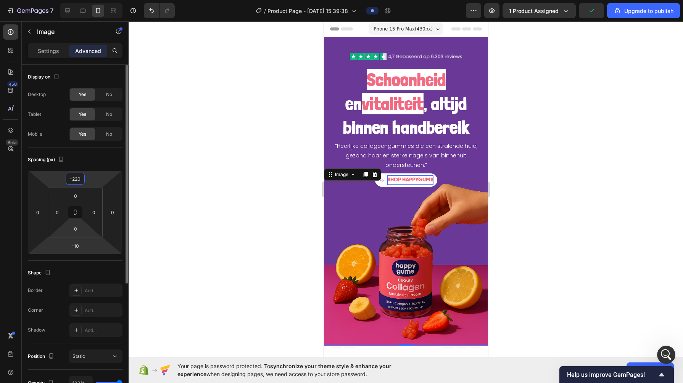
type input "-219"
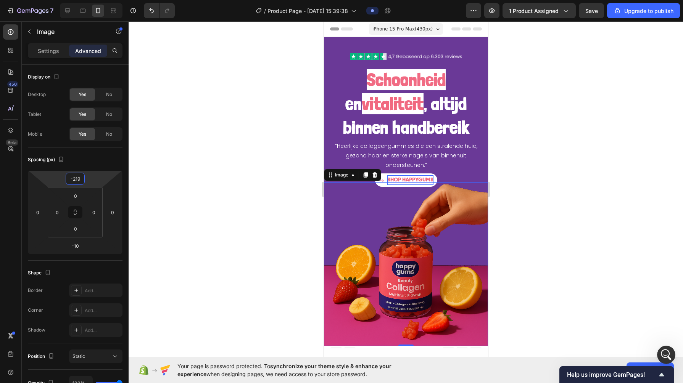
click at [232, 198] on div at bounding box center [406, 202] width 554 height 362
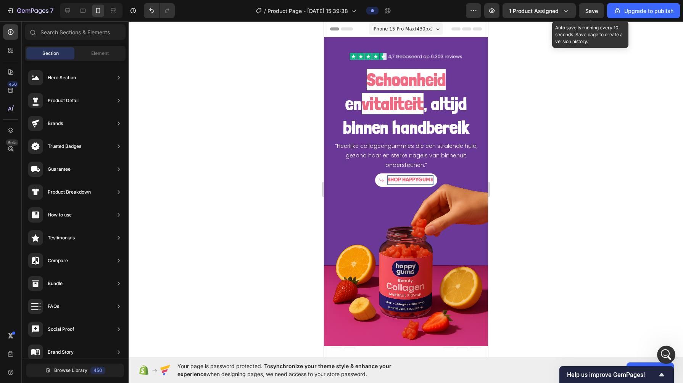
click at [594, 13] on span "Save" at bounding box center [591, 11] width 13 height 6
click at [270, 236] on div at bounding box center [406, 202] width 554 height 362
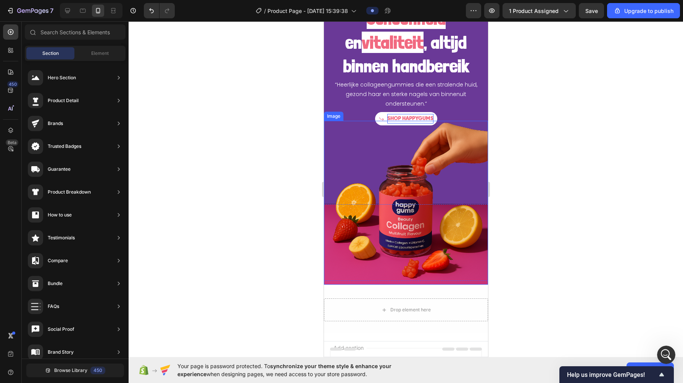
scroll to position [61, 0]
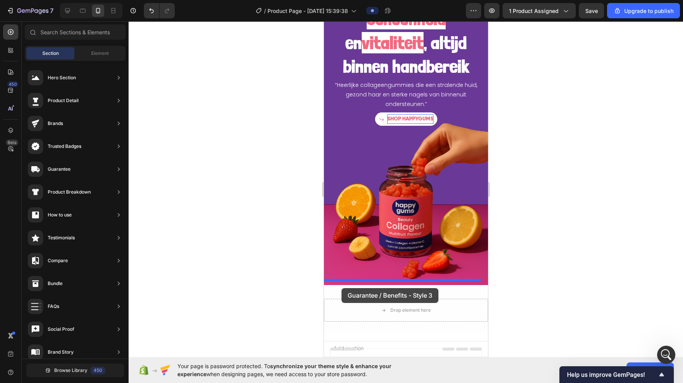
drag, startPoint x: 495, startPoint y: 167, endPoint x: 341, endPoint y: 289, distance: 196.4
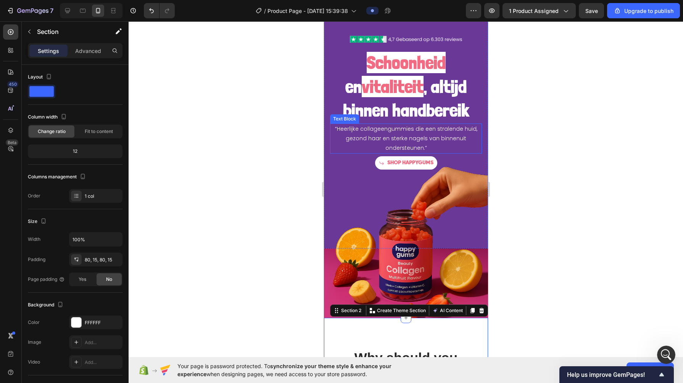
scroll to position [162, 0]
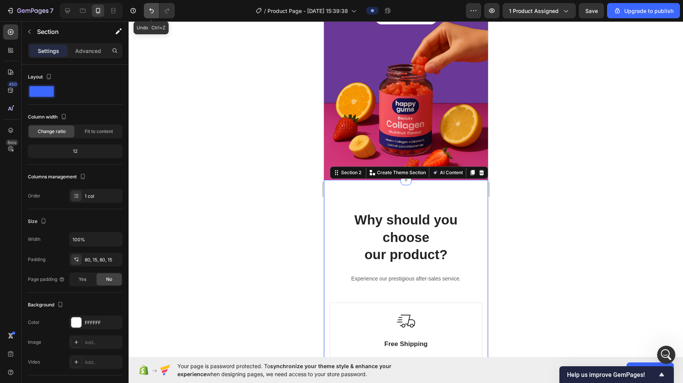
click at [156, 14] on button "Undo/Redo" at bounding box center [151, 10] width 15 height 15
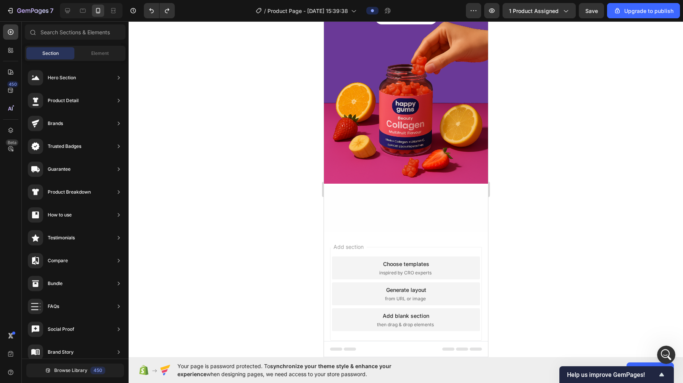
click at [357, 192] on div at bounding box center [405, 209] width 164 height 46
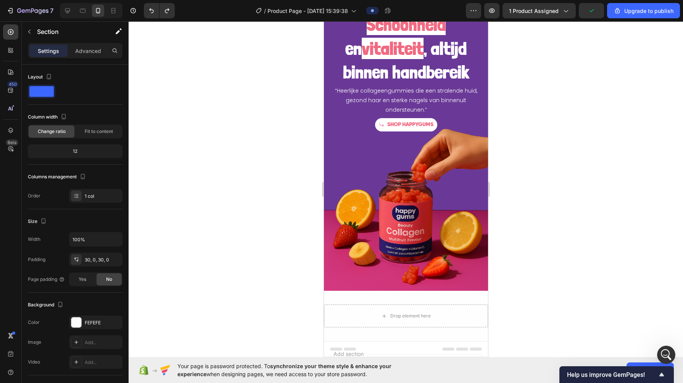
scroll to position [51, 0]
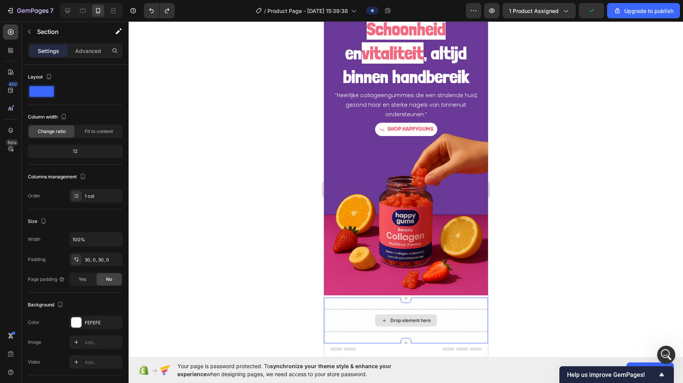
click at [345, 309] on div "Drop element here" at bounding box center [405, 320] width 164 height 23
click at [345, 315] on div "Drop element here" at bounding box center [405, 320] width 164 height 23
click at [468, 290] on div "Section 2" at bounding box center [474, 293] width 23 height 7
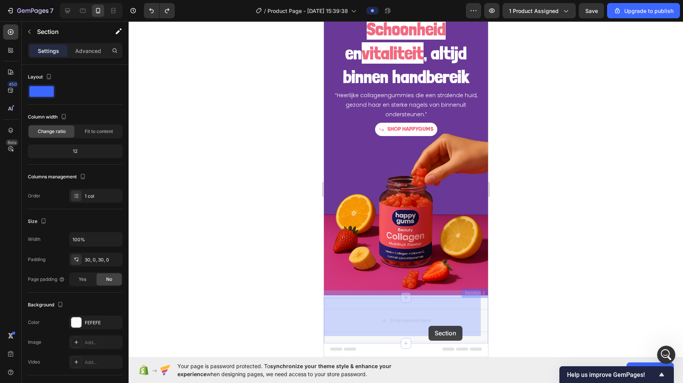
drag, startPoint x: 468, startPoint y: 289, endPoint x: 428, endPoint y: 326, distance: 54.5
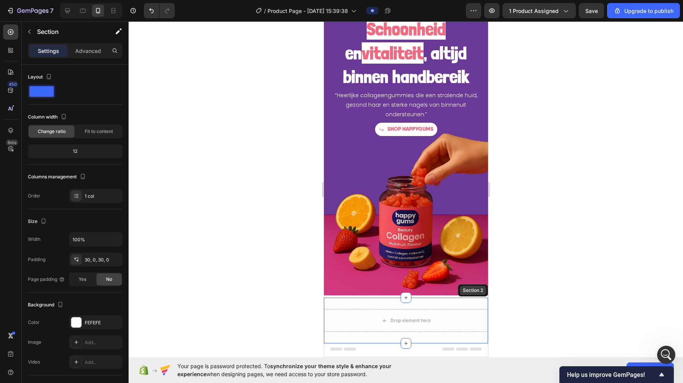
click at [474, 287] on div "Section 2" at bounding box center [472, 290] width 23 height 7
click at [252, 282] on div at bounding box center [406, 202] width 554 height 362
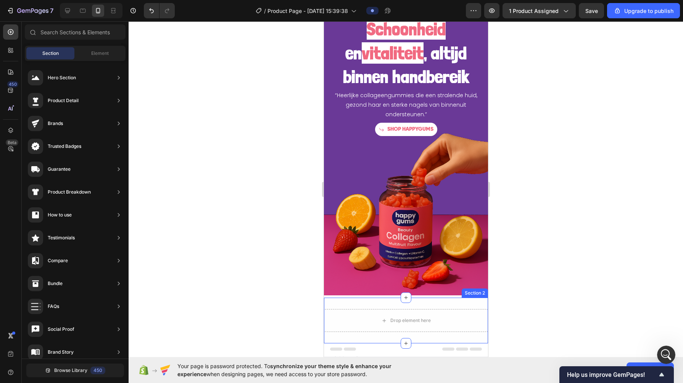
click at [353, 309] on div "Drop element here" at bounding box center [405, 320] width 164 height 23
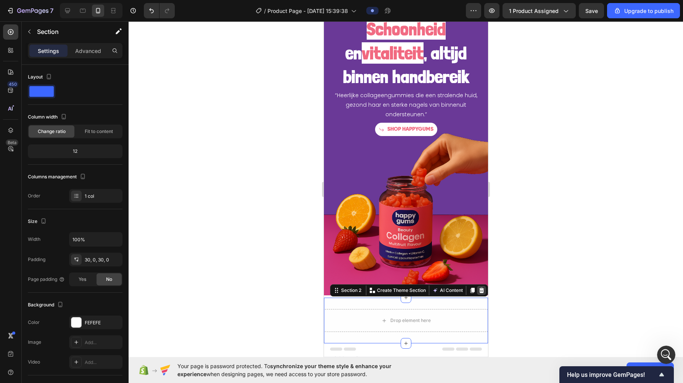
click at [479, 288] on icon at bounding box center [481, 290] width 5 height 5
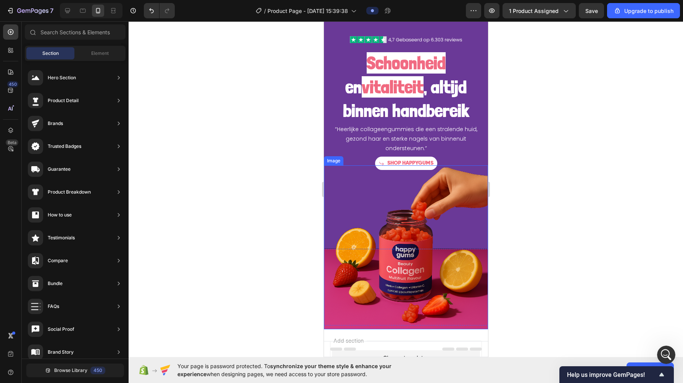
scroll to position [0, 0]
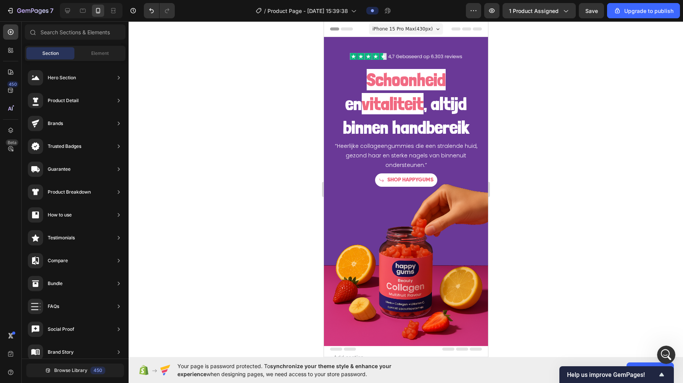
click at [531, 159] on div at bounding box center [406, 202] width 554 height 362
click at [329, 43] on div "Hero Banner" at bounding box center [340, 41] width 31 height 7
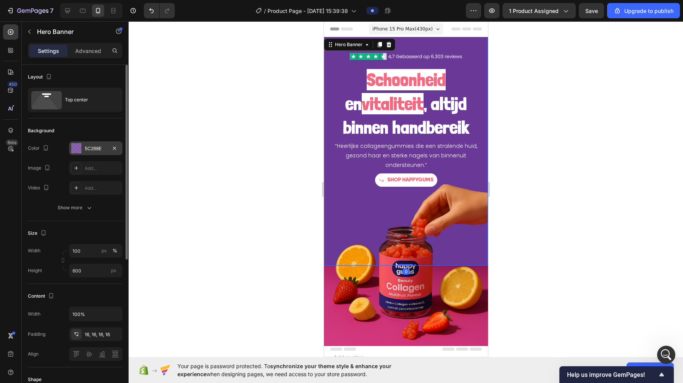
click at [97, 142] on div "5C268E" at bounding box center [95, 149] width 53 height 14
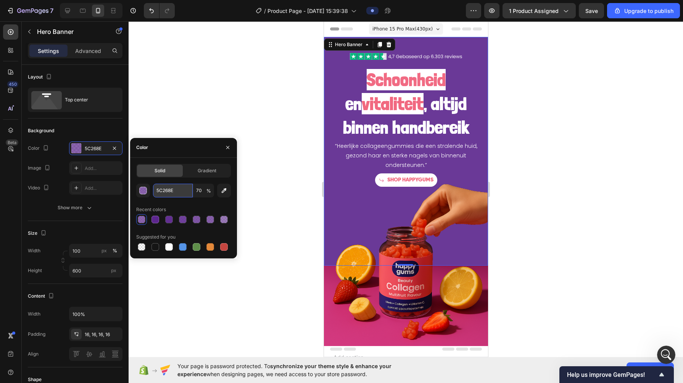
click at [171, 189] on input "5C268E" at bounding box center [173, 191] width 40 height 14
paste input "6067b9"
type input "6067b9"
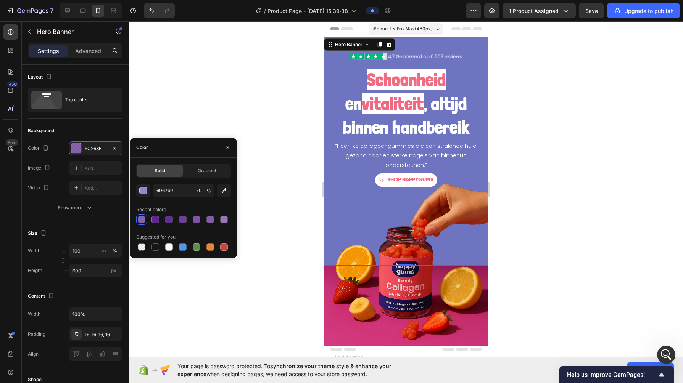
click at [537, 210] on div at bounding box center [406, 202] width 554 height 362
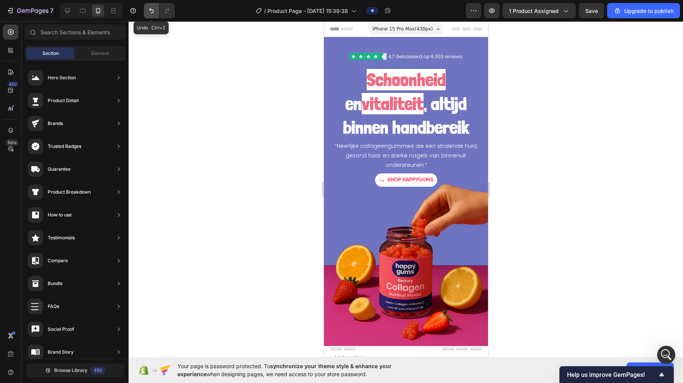
click at [149, 8] on icon "Undo/Redo" at bounding box center [152, 11] width 8 height 8
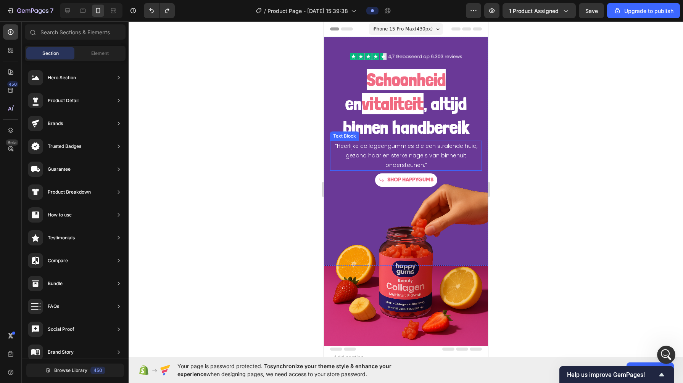
click at [380, 152] on p "“Heerlijke collageengummies die een stralende huid, gezond haar en sterke nagel…" at bounding box center [405, 156] width 150 height 29
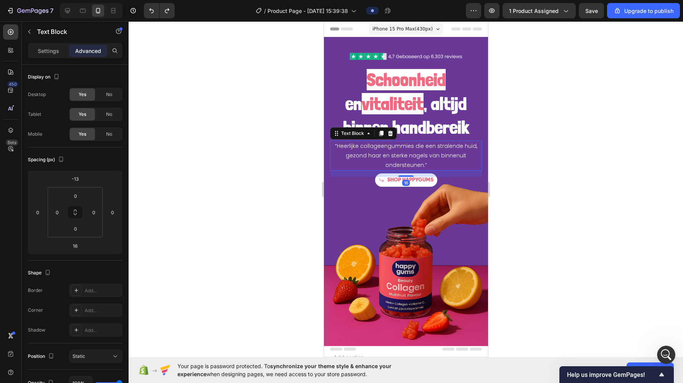
click at [278, 153] on div at bounding box center [406, 202] width 554 height 362
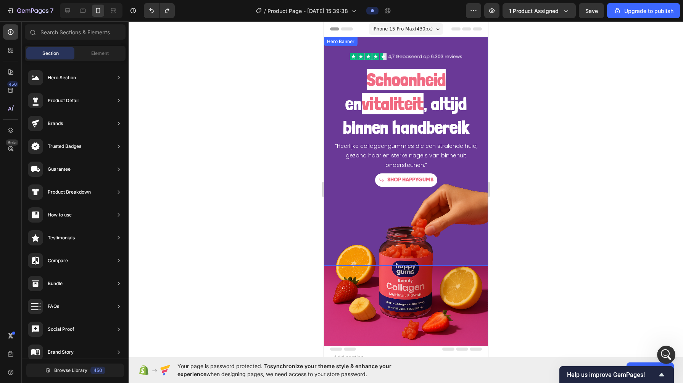
click at [387, 40] on div "Schoonheid en vitaliteit , altijd binnen handbereik Heading “Heerlijke collagee…" at bounding box center [405, 115] width 164 height 156
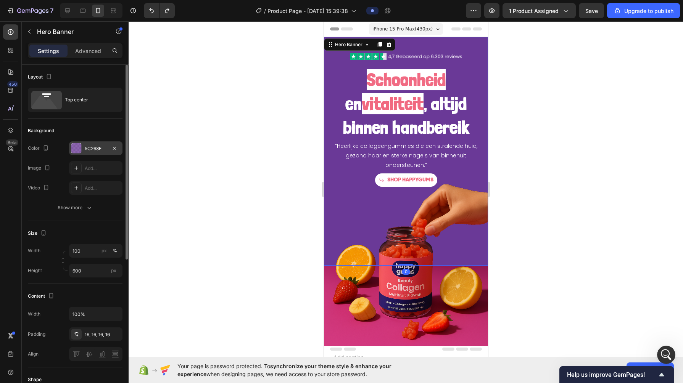
click at [94, 145] on div "5C268E" at bounding box center [96, 148] width 22 height 7
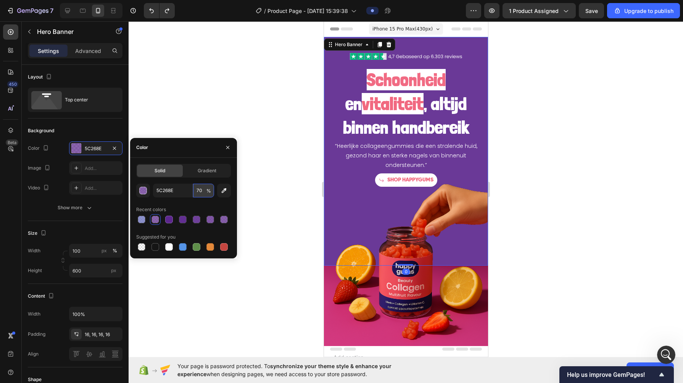
click at [199, 184] on input "70" at bounding box center [203, 191] width 21 height 14
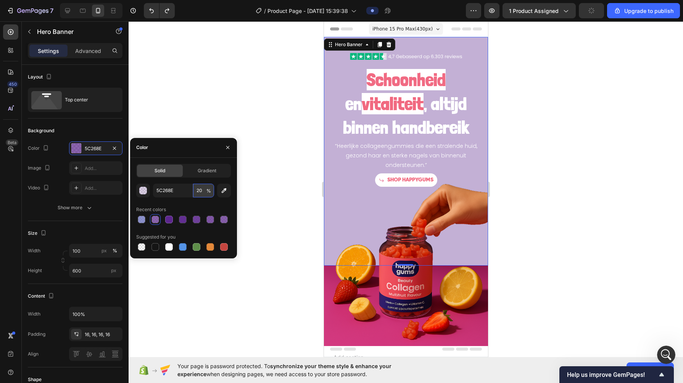
type input "2"
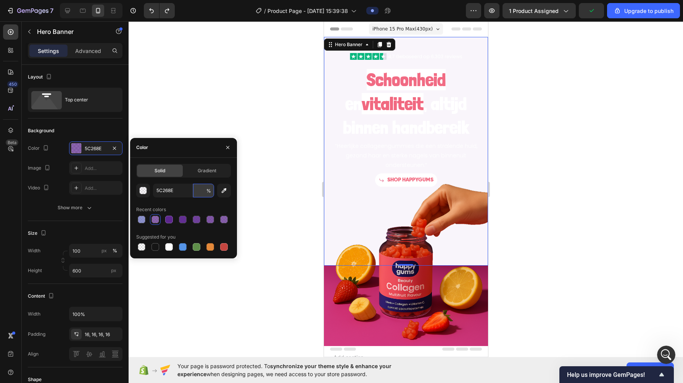
type input "0"
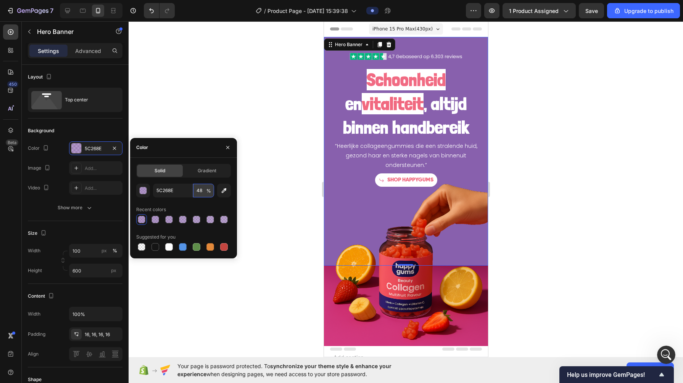
type input "49"
click at [554, 162] on div at bounding box center [406, 202] width 554 height 362
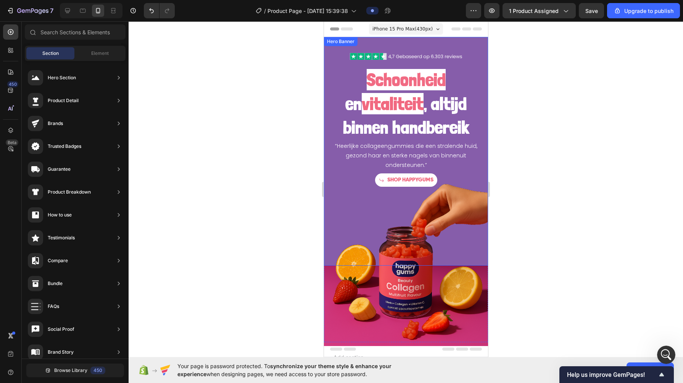
click at [307, 174] on div at bounding box center [406, 202] width 554 height 362
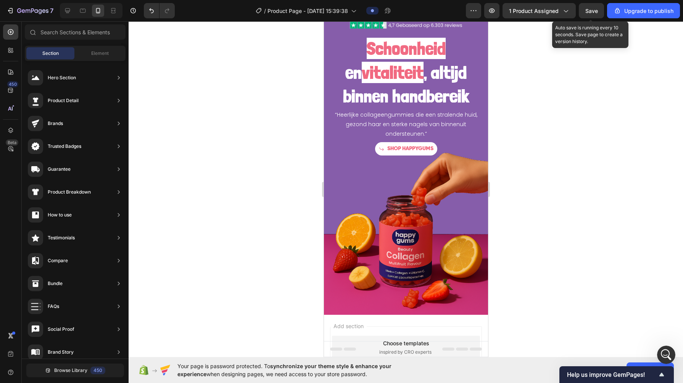
click at [585, 12] on button "Save" at bounding box center [591, 10] width 25 height 15
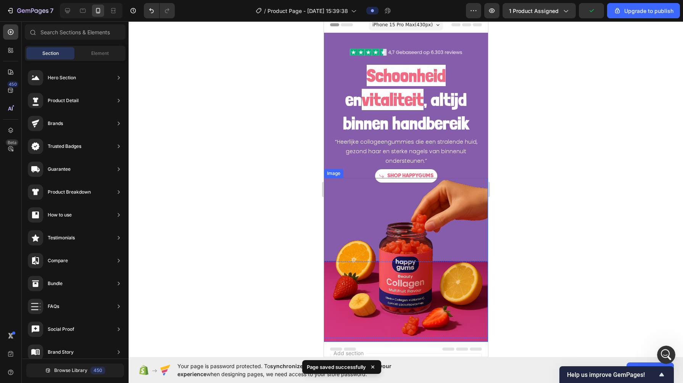
scroll to position [0, 0]
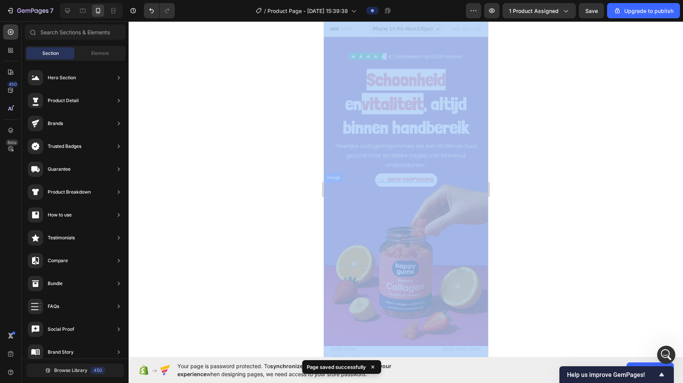
drag, startPoint x: 541, startPoint y: 203, endPoint x: 349, endPoint y: 84, distance: 226.4
click at [255, 70] on div at bounding box center [406, 202] width 554 height 362
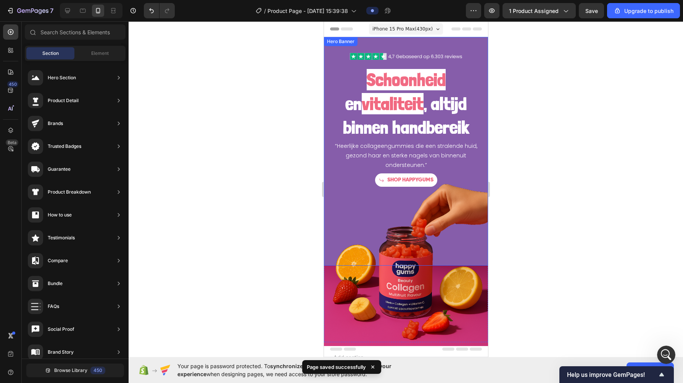
click at [327, 45] on div "Hero Banner" at bounding box center [340, 41] width 34 height 9
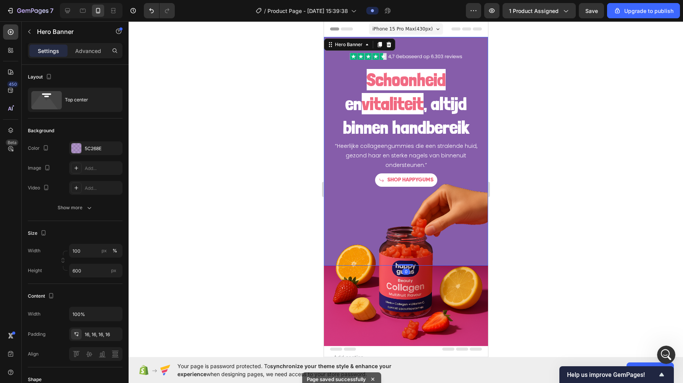
click at [88, 146] on div "5C268E" at bounding box center [103, 148] width 36 height 7
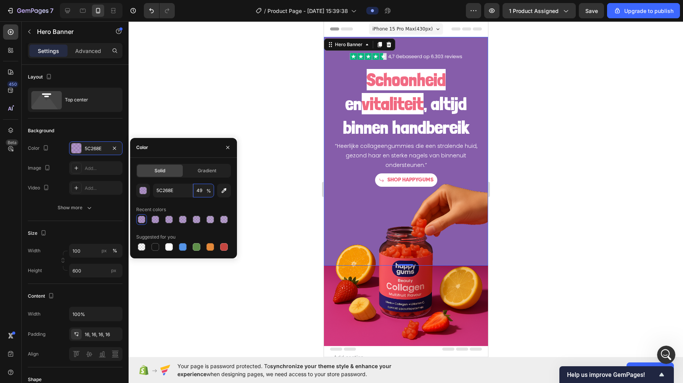
click at [198, 190] on input "49" at bounding box center [203, 191] width 21 height 14
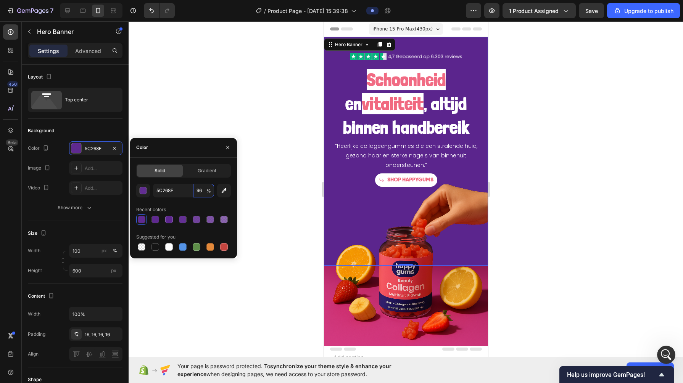
type input "9"
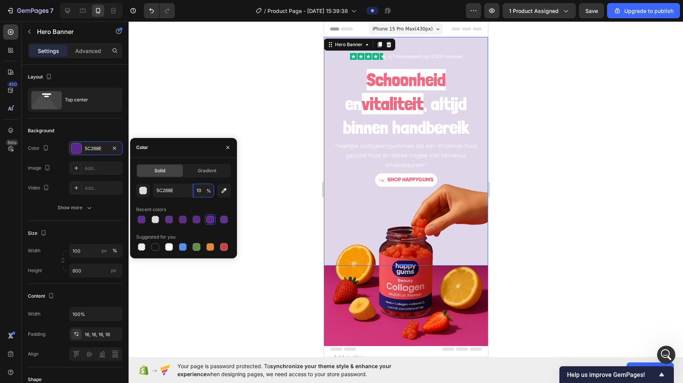
type input "1"
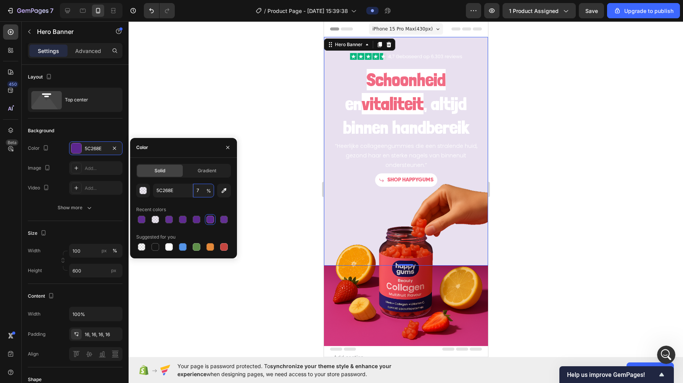
type input "70"
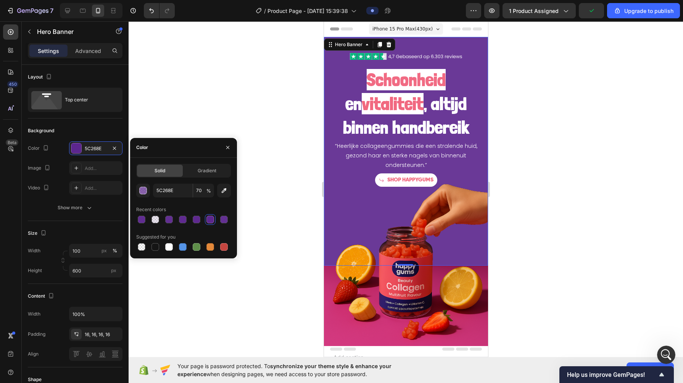
click at [288, 90] on div at bounding box center [406, 202] width 554 height 362
